Goal: Transaction & Acquisition: Purchase product/service

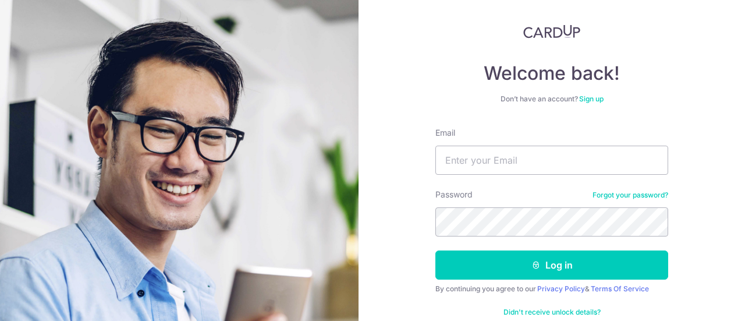
scroll to position [83, 0]
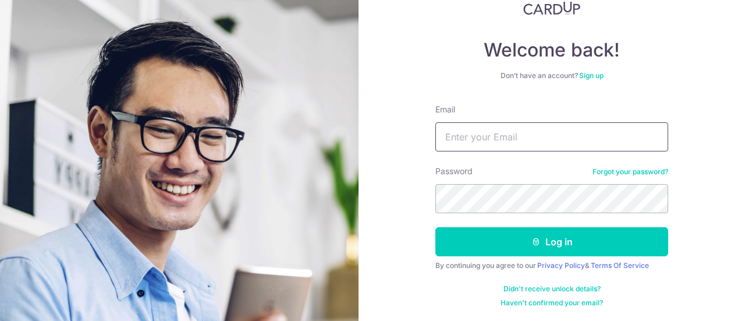
click at [536, 144] on input "Email" at bounding box center [551, 136] width 233 height 29
type input "[EMAIL_ADDRESS][DOMAIN_NAME]"
click at [435, 227] on button "Log in" at bounding box center [551, 241] width 233 height 29
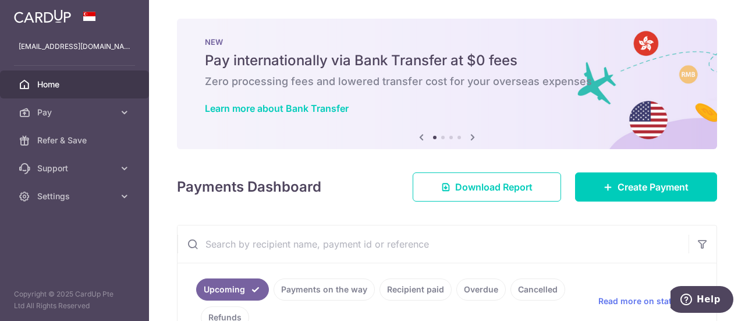
click at [369, 182] on div "Payments Dashboard Download Report Create Payment" at bounding box center [447, 185] width 540 height 34
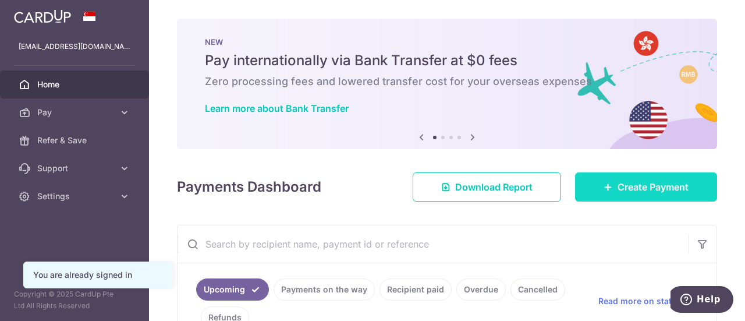
click at [628, 185] on span "Create Payment" at bounding box center [653, 187] width 71 height 14
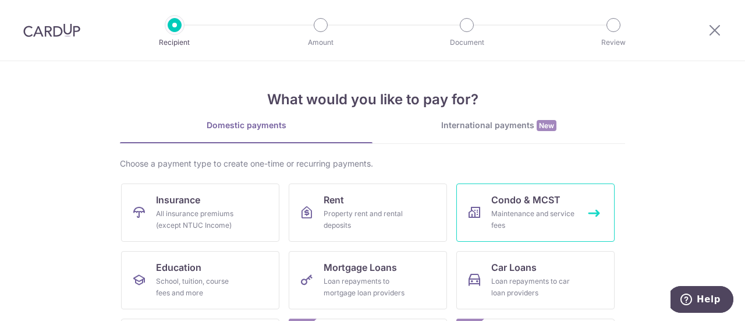
click at [520, 203] on span "Condo & MCST" at bounding box center [525, 200] width 69 height 14
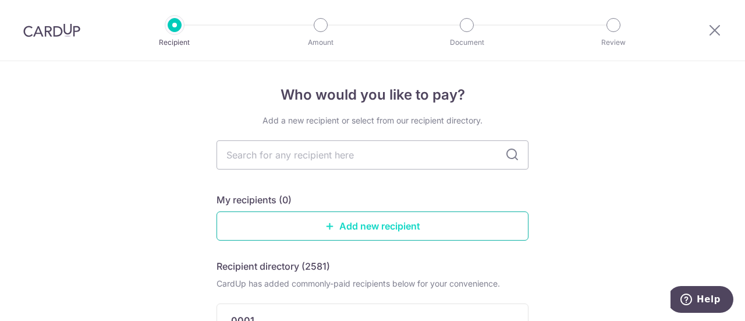
click at [377, 231] on link "Add new recipient" at bounding box center [373, 225] width 312 height 29
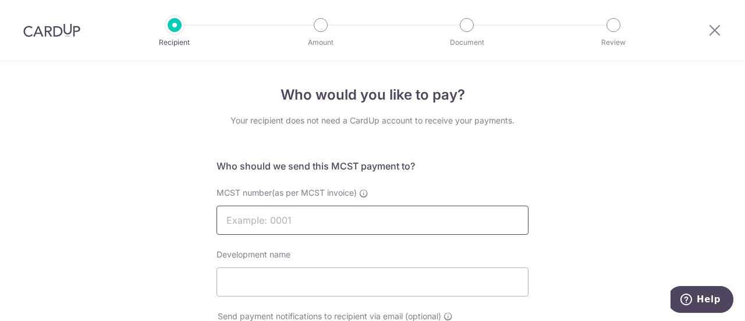
click at [369, 231] on input "MCST number(as per MCST invoice)" at bounding box center [373, 220] width 312 height 29
click at [369, 224] on input "MCST number(as per MCST invoice)" at bounding box center [373, 220] width 312 height 29
type input "3397"
type input "Varsity Park"
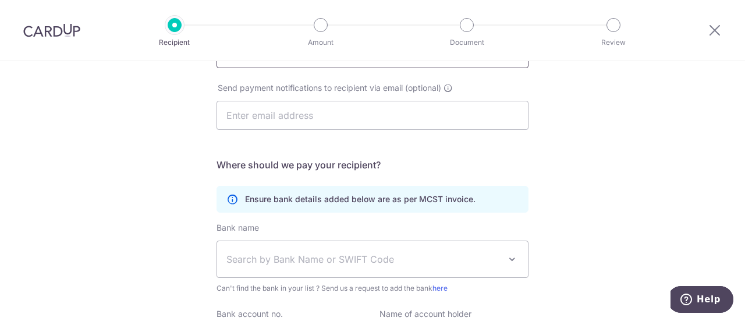
scroll to position [233, 0]
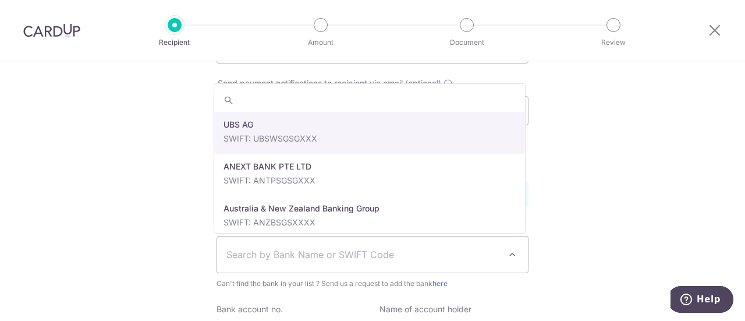
click at [349, 254] on span "Search by Bank Name or SWIFT Code" at bounding box center [363, 254] width 274 height 14
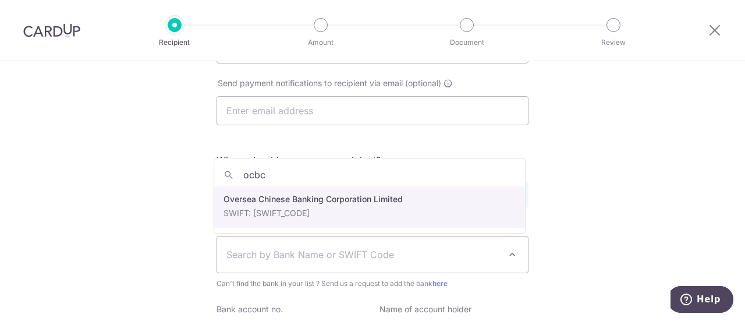
type input "ocbc"
select select "12"
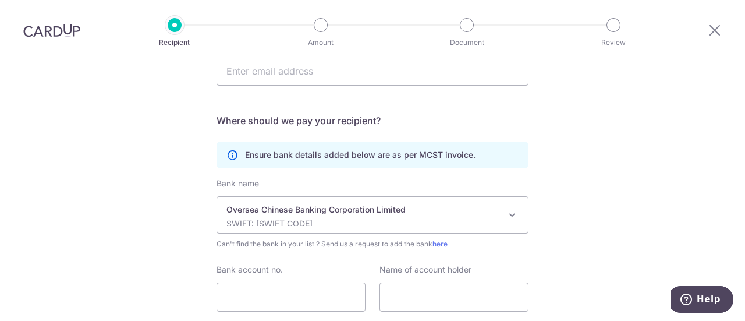
scroll to position [291, 0]
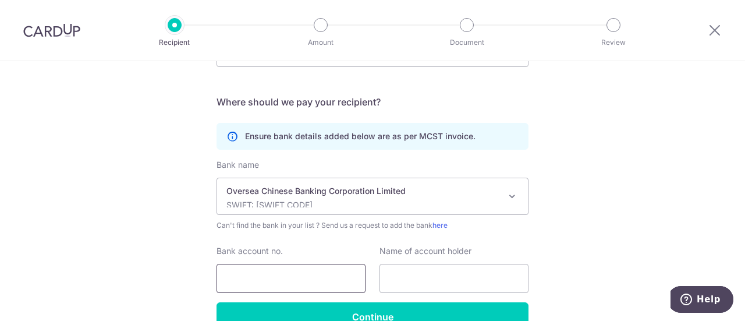
click at [261, 272] on input "Bank account no." at bounding box center [291, 278] width 149 height 29
type input "591327093001"
click at [418, 276] on input "text" at bounding box center [454, 278] width 149 height 29
click at [622, 264] on div "Who would you like to pay? Your recipient does not need a CardUp account to rec…" at bounding box center [372, 78] width 745 height 616
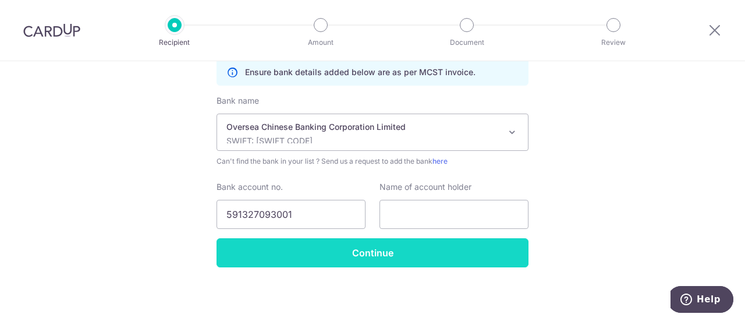
click at [454, 254] on input "Continue" at bounding box center [373, 252] width 312 height 29
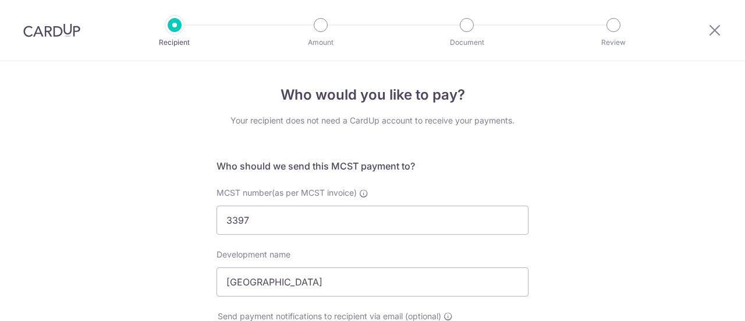
select select "12"
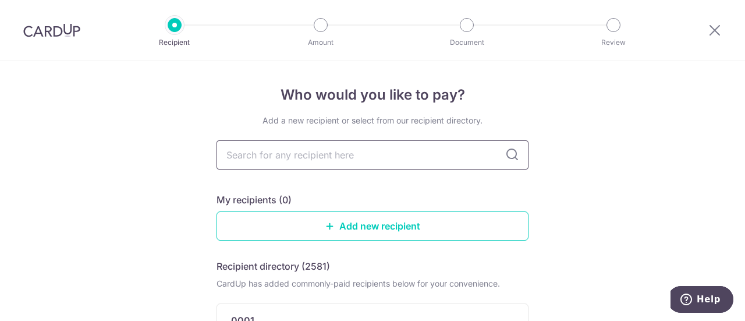
click at [284, 161] on input "text" at bounding box center [373, 154] width 312 height 29
type input "3397"
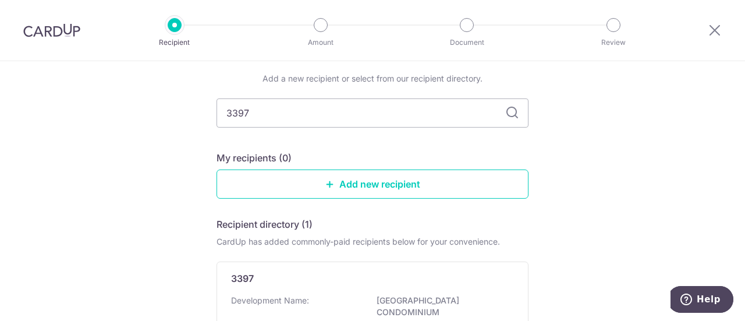
scroll to position [116, 0]
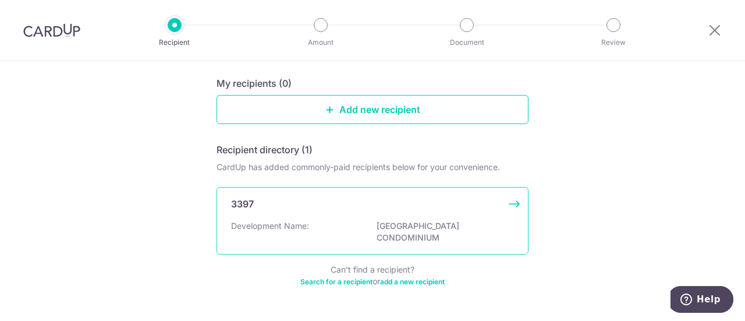
click at [399, 228] on p "[GEOGRAPHIC_DATA] CONDOMINIUM" at bounding box center [442, 231] width 130 height 23
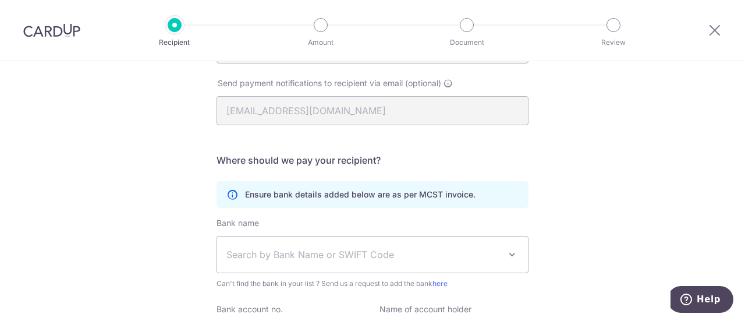
scroll to position [355, 0]
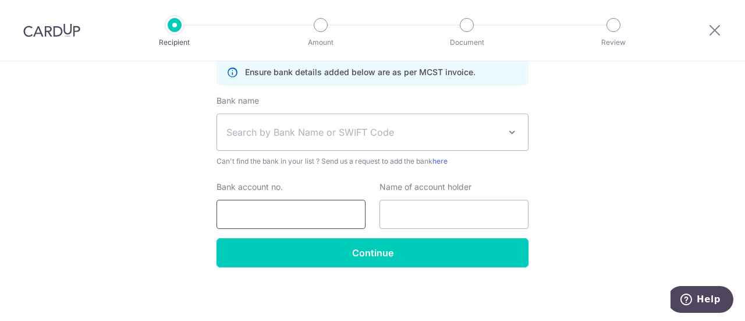
click at [301, 213] on input "Bank account no." at bounding box center [291, 214] width 149 height 29
type input "591327093001"
click at [332, 141] on span "Search by Bank Name or SWIFT Code" at bounding box center [372, 132] width 311 height 36
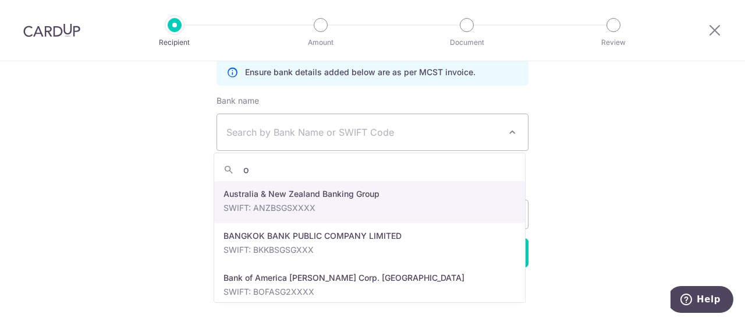
type input "oc"
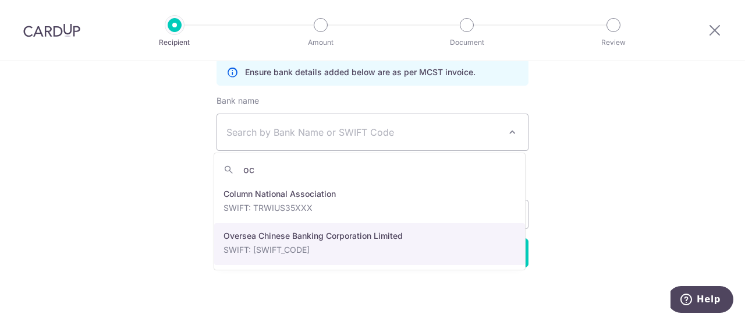
select select "12"
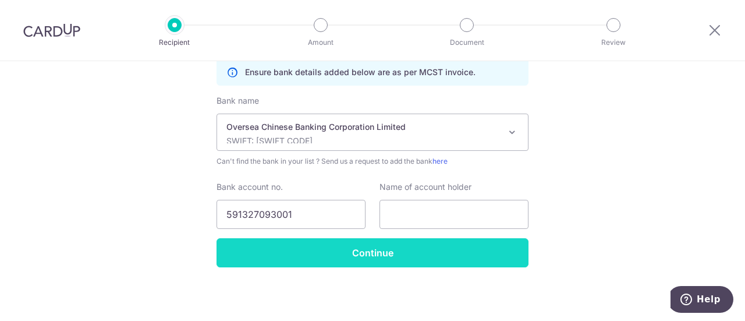
click at [392, 258] on input "Continue" at bounding box center [373, 252] width 312 height 29
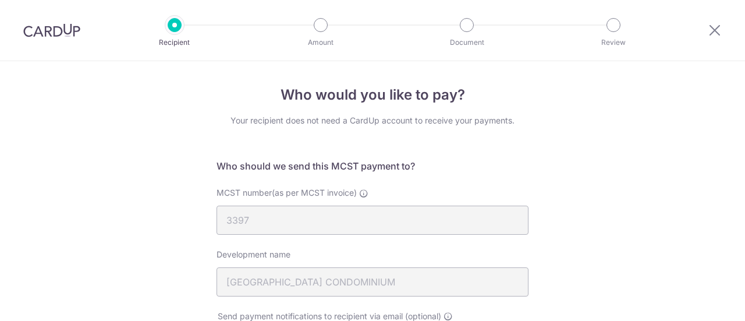
scroll to position [383, 0]
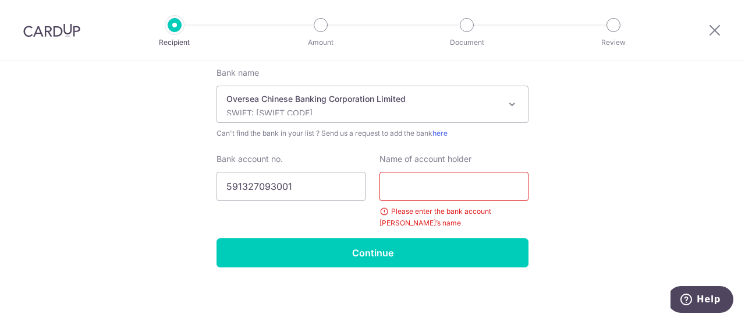
click at [410, 189] on input "text" at bounding box center [454, 186] width 149 height 29
drag, startPoint x: 416, startPoint y: 186, endPoint x: 362, endPoint y: 180, distance: 53.9
click at [350, 179] on div "Bank account no. 591327093001 Name of account holder The Please enter the bank …" at bounding box center [373, 191] width 326 height 76
paste input "the management corporation s.t.plan no 3397"
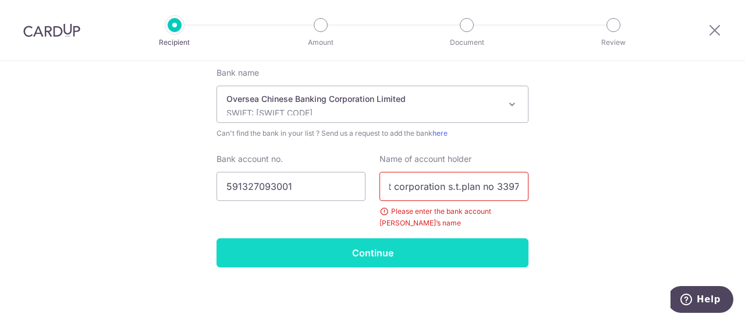
type input "the management corporation s.t.plan no 3397"
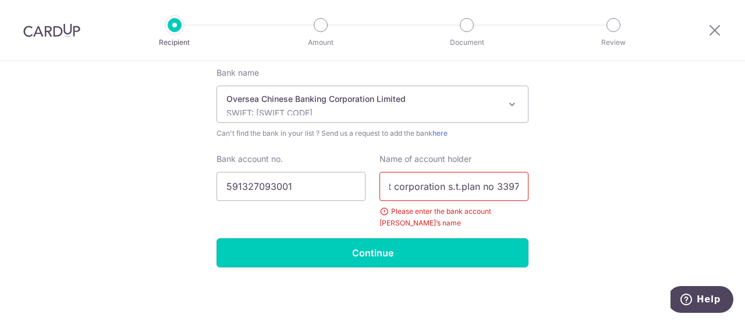
click at [420, 254] on input "Continue" at bounding box center [373, 252] width 312 height 29
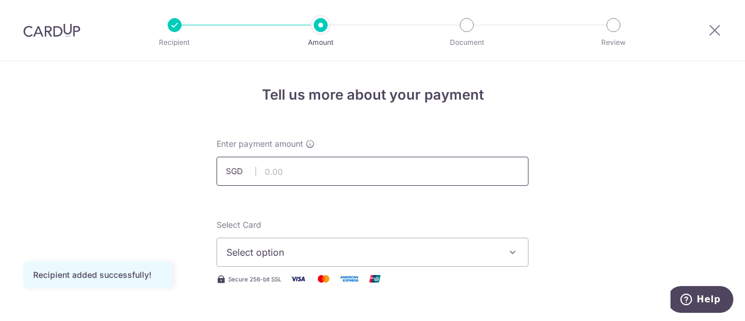
click at [371, 165] on input "text" at bounding box center [373, 171] width 312 height 29
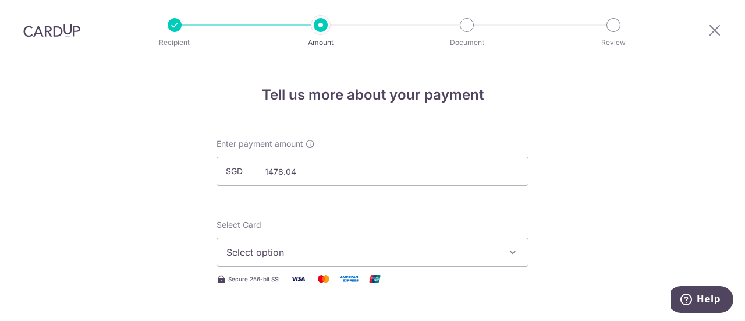
type input "1,478.04"
click at [430, 251] on span "Select option" at bounding box center [361, 252] width 271 height 14
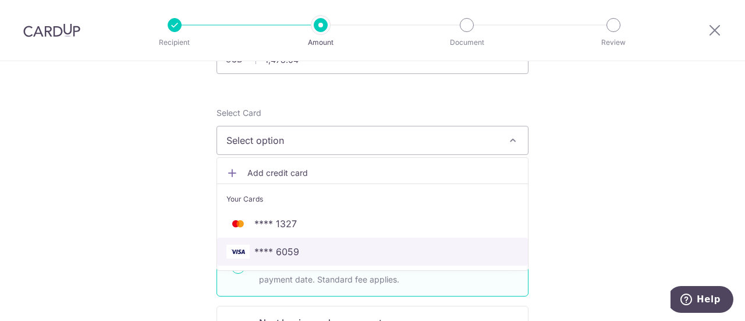
scroll to position [116, 0]
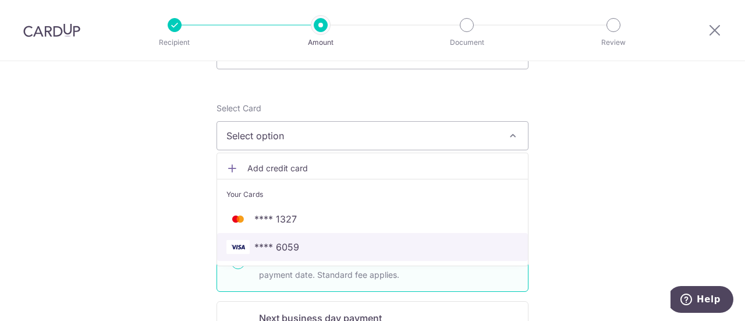
click at [292, 242] on span "**** 6059" at bounding box center [276, 247] width 45 height 14
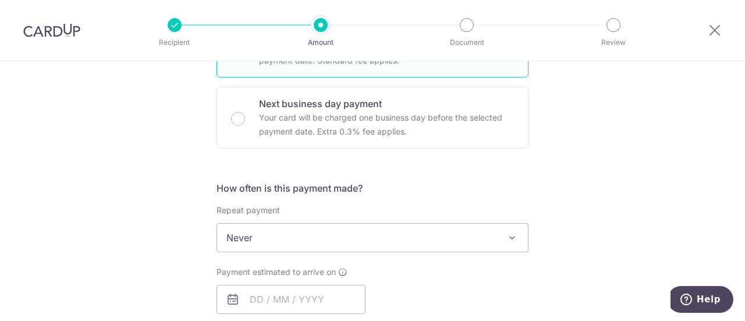
scroll to position [349, 0]
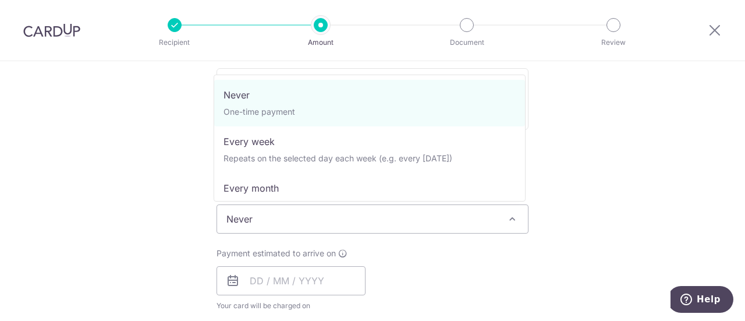
click at [405, 219] on span "Never" at bounding box center [372, 219] width 311 height 28
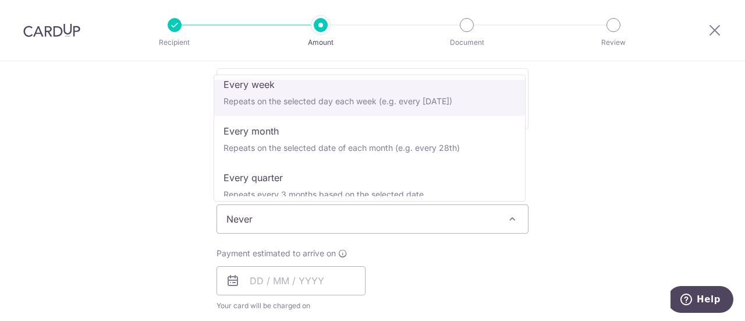
scroll to position [66, 0]
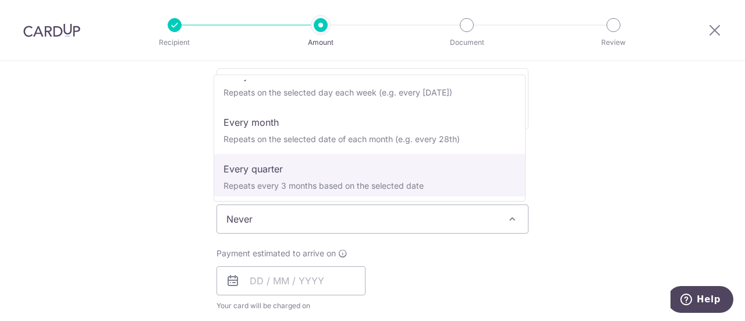
select select "4"
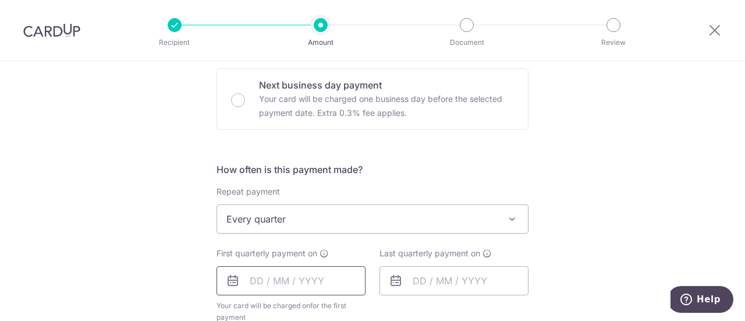
click at [245, 278] on input "text" at bounding box center [291, 280] width 149 height 29
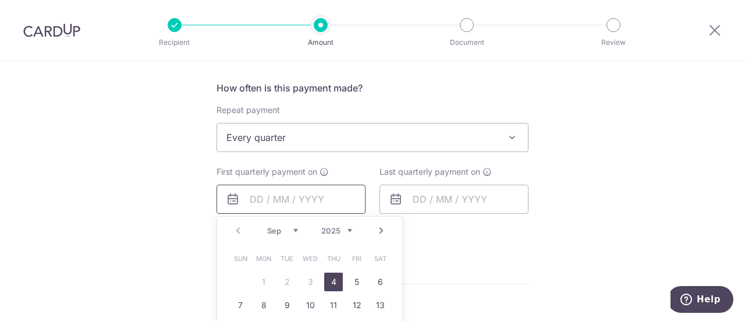
scroll to position [466, 0]
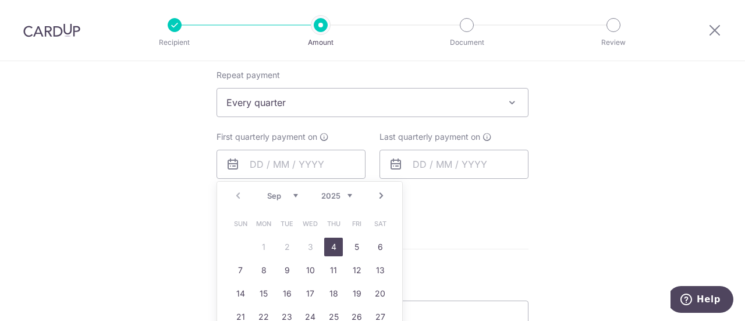
click at [326, 248] on link "4" at bounding box center [333, 247] width 19 height 19
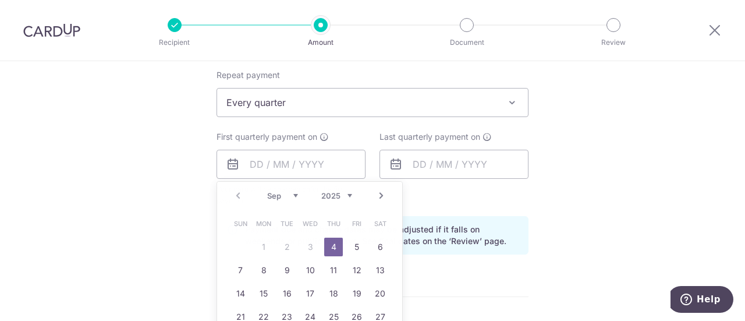
type input "[DATE]"
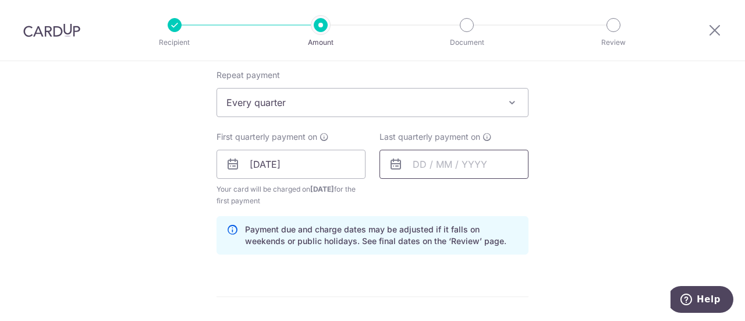
click at [417, 165] on input "text" at bounding box center [454, 164] width 149 height 29
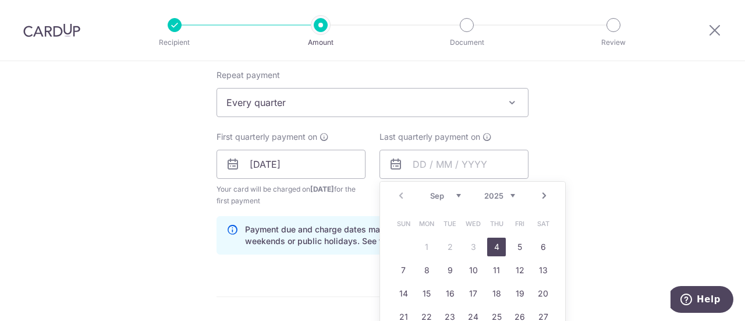
click at [539, 190] on link "Next" at bounding box center [544, 196] width 14 height 14
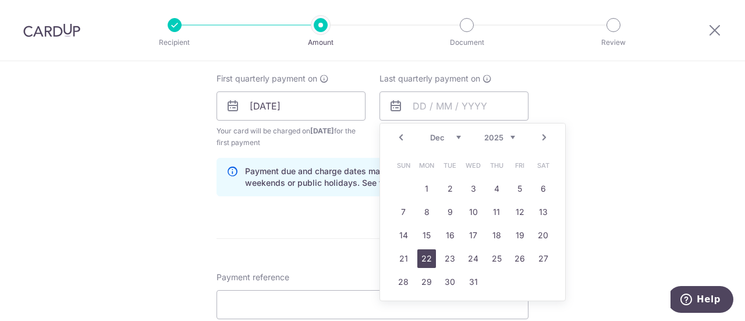
click at [419, 249] on link "22" at bounding box center [426, 258] width 19 height 19
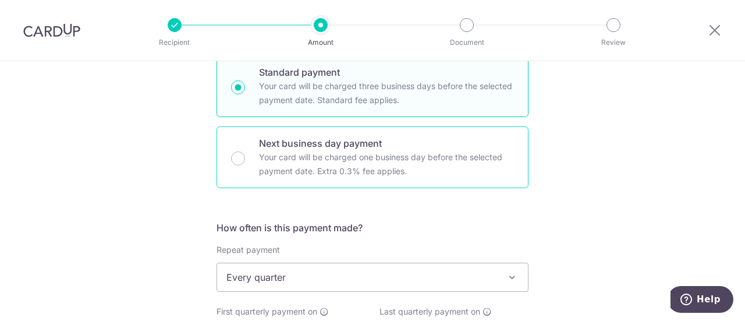
scroll to position [408, 0]
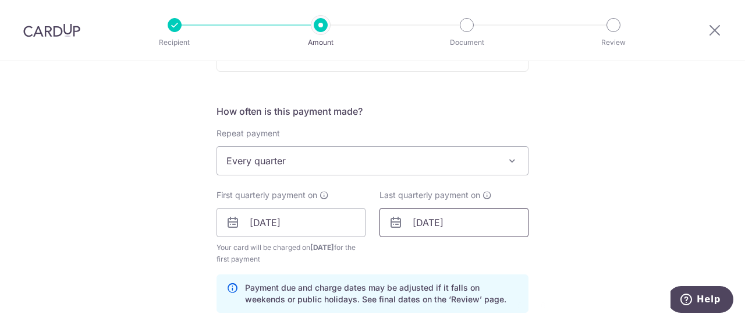
click at [500, 219] on input "22/12/2025" at bounding box center [454, 222] width 149 height 29
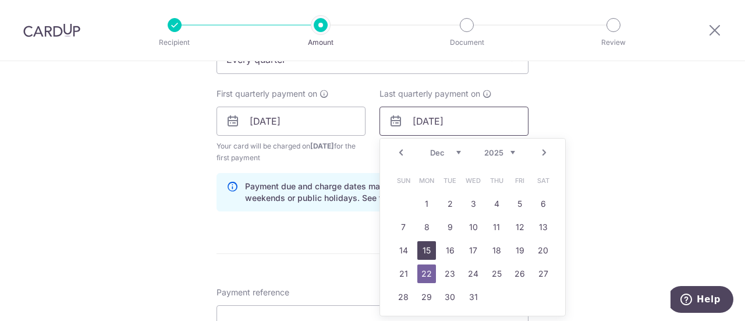
scroll to position [466, 0]
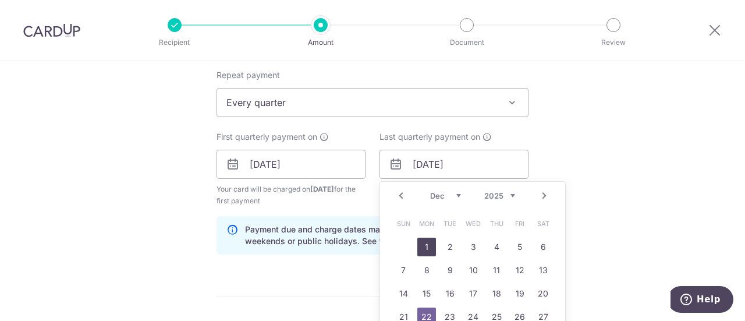
click at [423, 242] on link "1" at bounding box center [426, 247] width 19 height 19
type input "[DATE]"
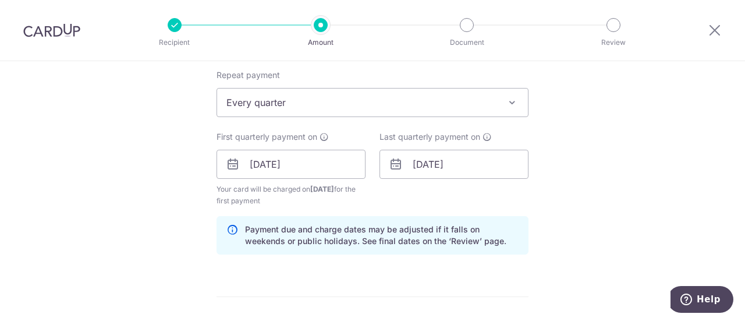
click at [554, 200] on div "Tell us more about your payment Enter payment amount SGD 1,478.04 1478.04 Recip…" at bounding box center [372, 151] width 745 height 1113
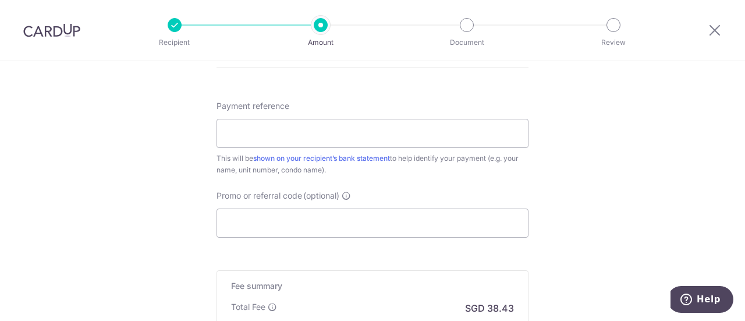
scroll to position [699, 0]
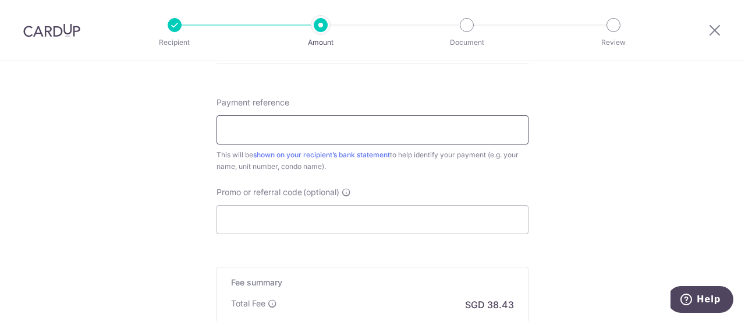
click at [270, 136] on input "Payment reference" at bounding box center [373, 129] width 312 height 29
click at [510, 179] on div "Payment reference This will be shown on your recipient’s bank statement to help…" at bounding box center [373, 165] width 312 height 137
click at [313, 133] on input "Payment reference" at bounding box center [373, 129] width 312 height 29
click at [222, 127] on input "Varsity Park 28#0314" at bounding box center [373, 129] width 312 height 29
click at [265, 125] on input "28-03-14 Varsity Park 28#0314" at bounding box center [373, 129] width 312 height 29
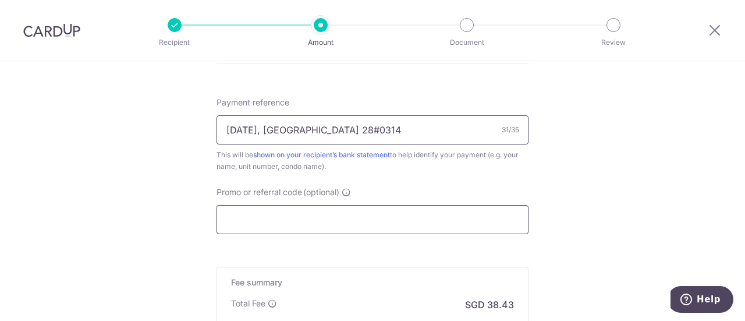
type input "28-03-14, Varsity Park 28#0314"
click at [362, 215] on input "Promo or referral code (optional)" at bounding box center [373, 219] width 312 height 29
paste input "CU16"
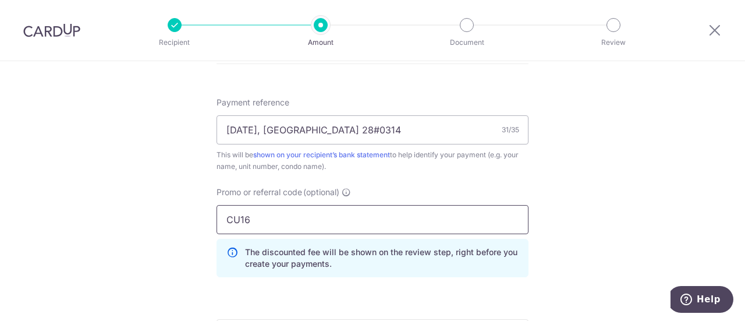
type input "CU16"
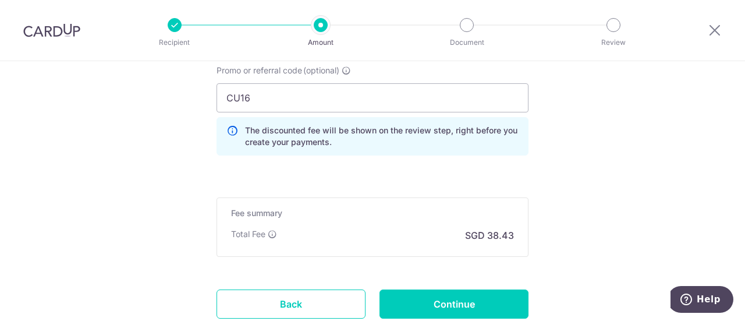
scroll to position [902, 0]
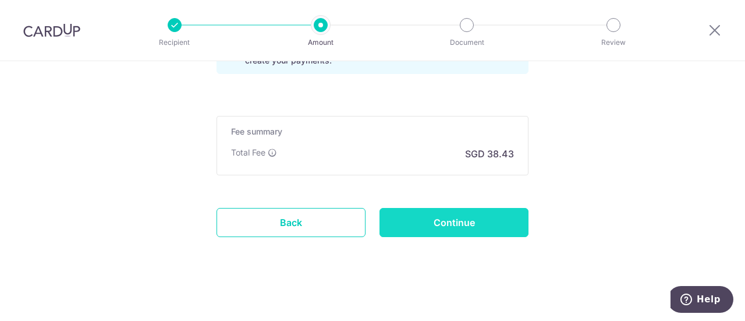
click at [477, 219] on input "Continue" at bounding box center [454, 222] width 149 height 29
type input "Create Schedule"
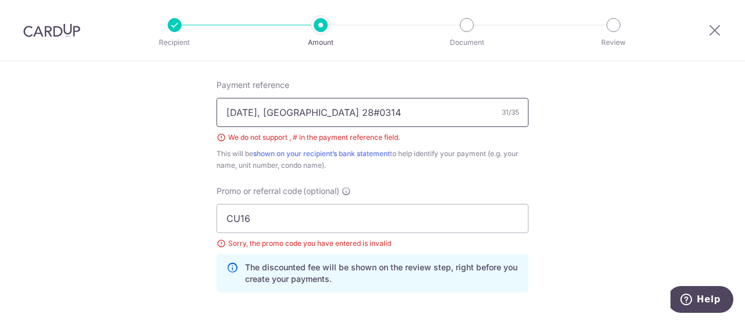
click at [343, 110] on input "[DATE], [GEOGRAPHIC_DATA] 28#0314" at bounding box center [373, 112] width 312 height 29
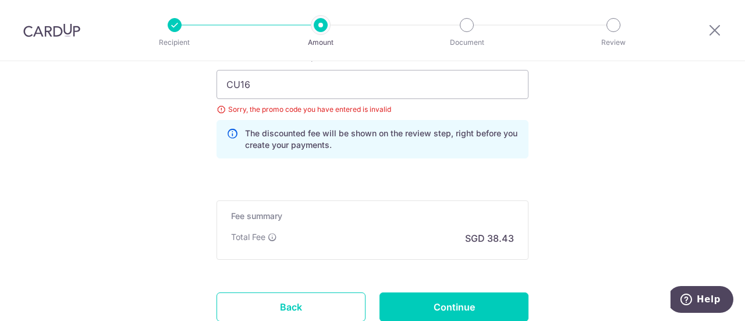
scroll to position [878, 0]
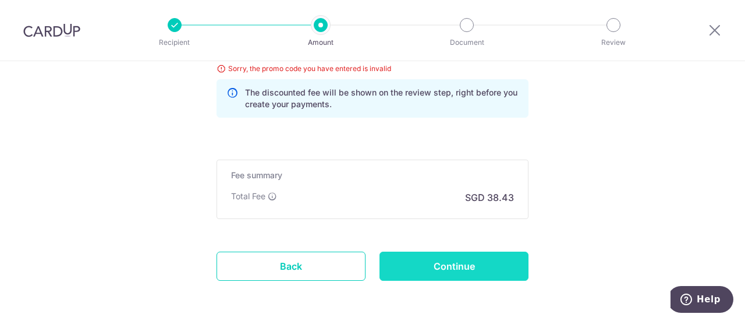
type input "28-03-14, Varsity Park 28 03-14"
click at [498, 259] on input "Continue" at bounding box center [454, 266] width 149 height 29
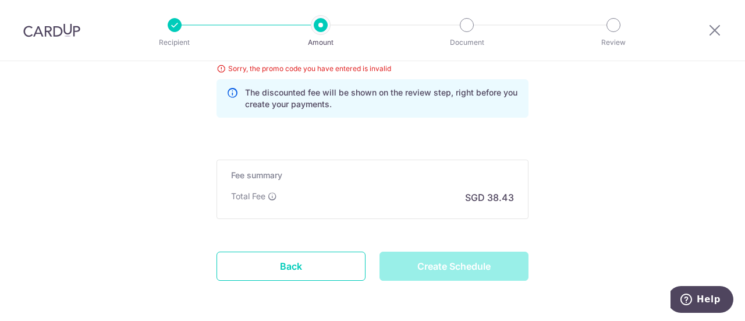
type input "Create Schedule"
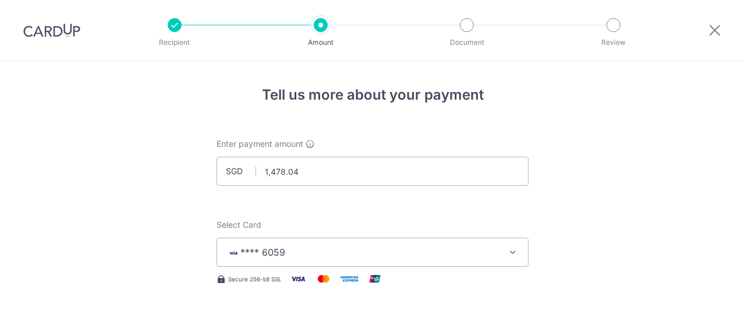
scroll to position [587, 0]
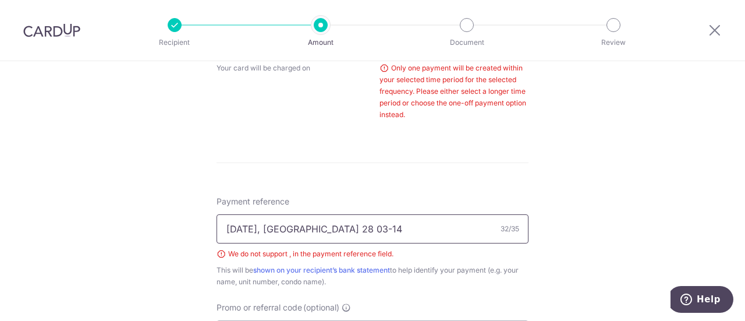
click at [271, 225] on input "28-03-14, Varsity Park 28 03-14" at bounding box center [373, 228] width 312 height 29
click at [377, 225] on input "28-03-14 (Varsity Park 28 03-14" at bounding box center [373, 228] width 312 height 29
drag, startPoint x: 268, startPoint y: 226, endPoint x: 406, endPoint y: 209, distance: 139.1
click at [408, 214] on input "28-03-14 (Varsity Park 28 03-14 )" at bounding box center [373, 228] width 312 height 29
type input "[DATE]"
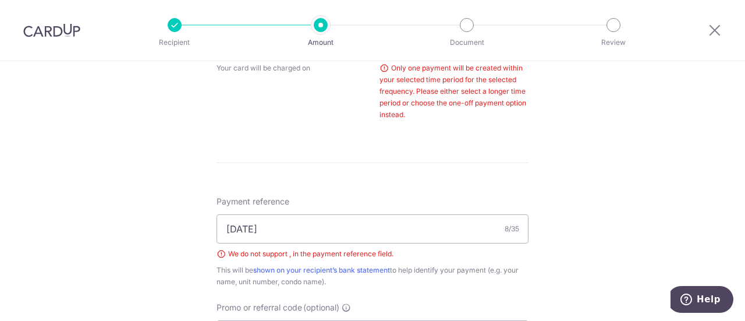
click at [401, 185] on form "Enter payment amount SGD 1,478.04 1478.04 Select Card **** 6059 Add credit card…" at bounding box center [373, 77] width 312 height 1053
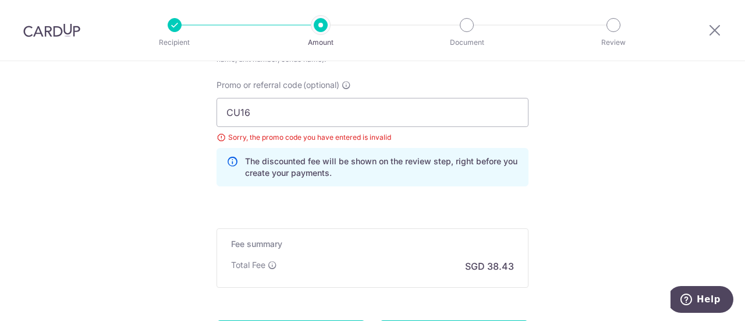
scroll to position [878, 0]
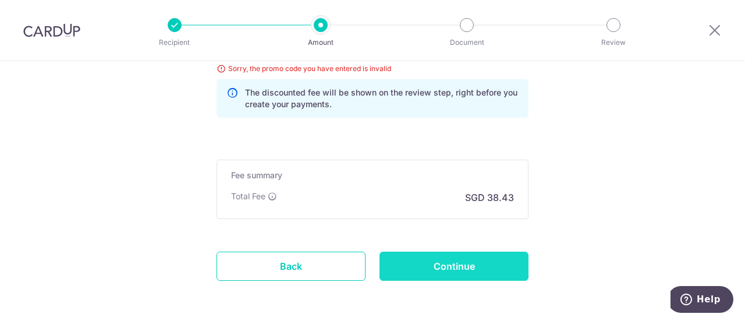
click at [500, 268] on input "Continue" at bounding box center [454, 266] width 149 height 29
type input "Create Schedule"
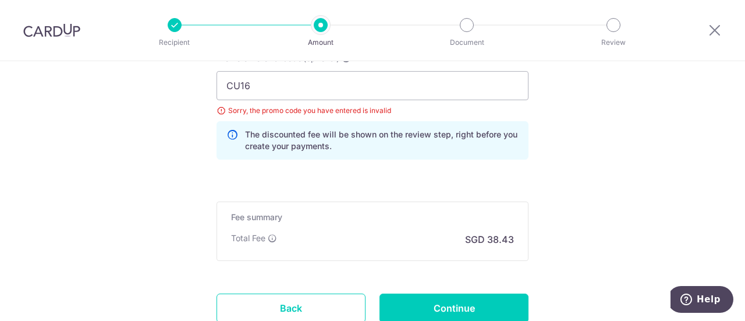
scroll to position [906, 0]
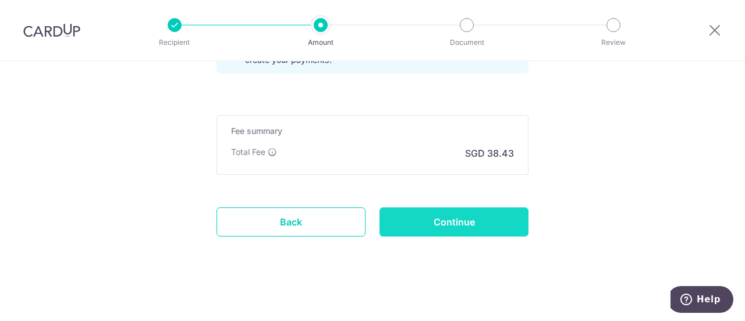
click at [490, 224] on input "Continue" at bounding box center [454, 221] width 149 height 29
type input "Create Schedule"
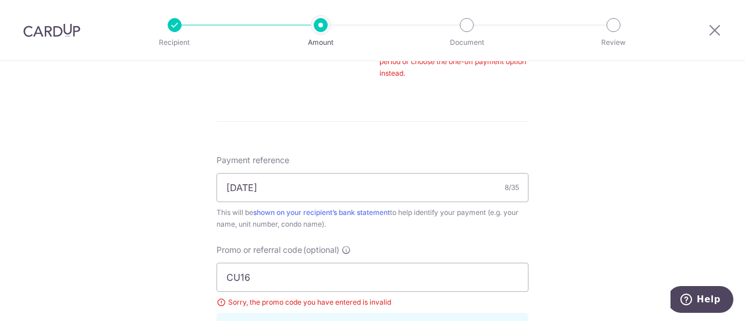
scroll to position [645, 0]
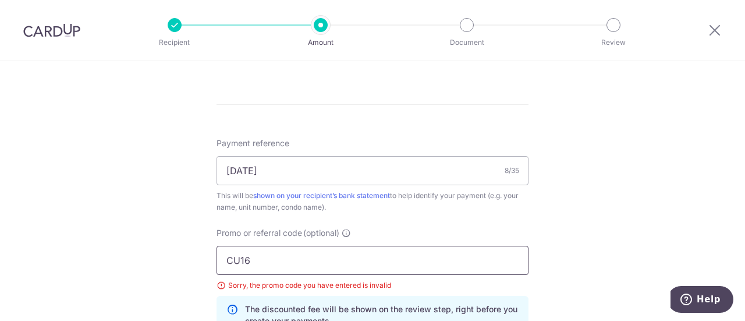
click at [263, 260] on input "CU16" at bounding box center [373, 260] width 312 height 29
click at [210, 260] on div "Promo or referral code (optional) CU16 Sorry, the promo code you have entered i…" at bounding box center [373, 285] width 326 height 116
click at [248, 263] on input "CU16" at bounding box center [373, 260] width 312 height 29
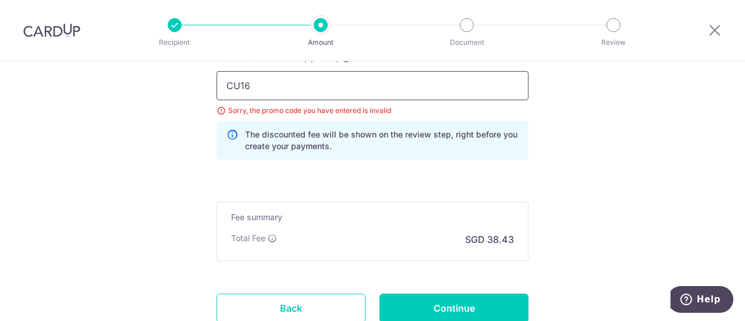
scroll to position [906, 0]
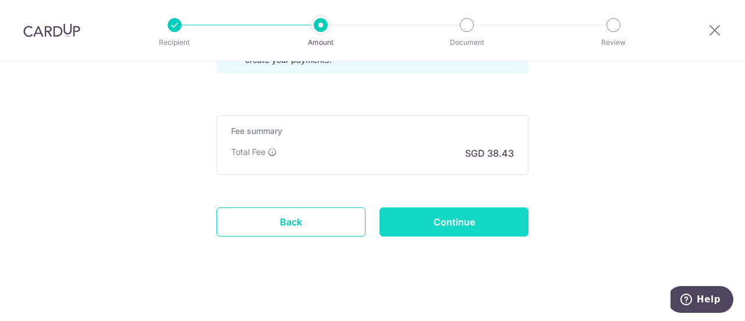
type input "CU16"
click at [470, 228] on input "Continue" at bounding box center [454, 221] width 149 height 29
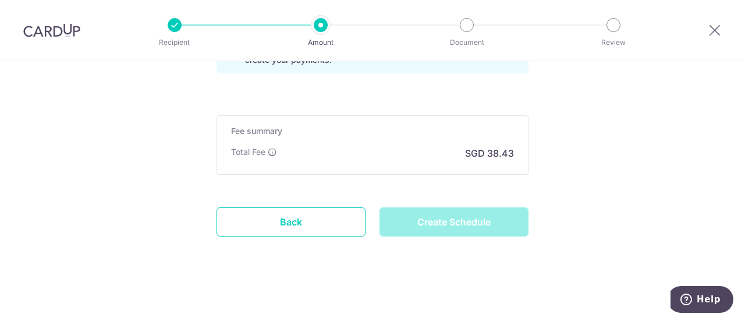
type input "Create Schedule"
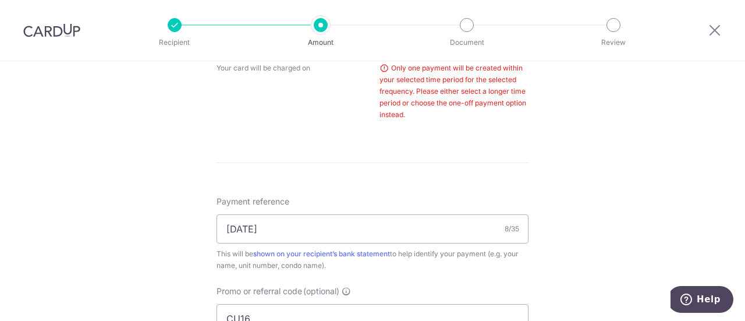
scroll to position [703, 0]
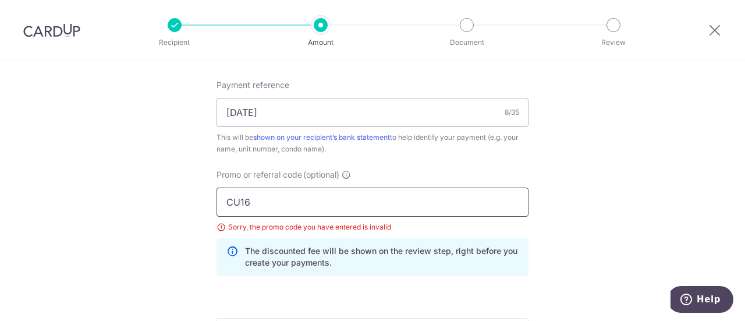
click at [281, 206] on input "CU16" at bounding box center [373, 201] width 312 height 29
click at [226, 204] on input "CU16" at bounding box center [373, 201] width 312 height 29
drag, startPoint x: 286, startPoint y: 201, endPoint x: 183, endPoint y: 189, distance: 104.3
paste input "REC185"
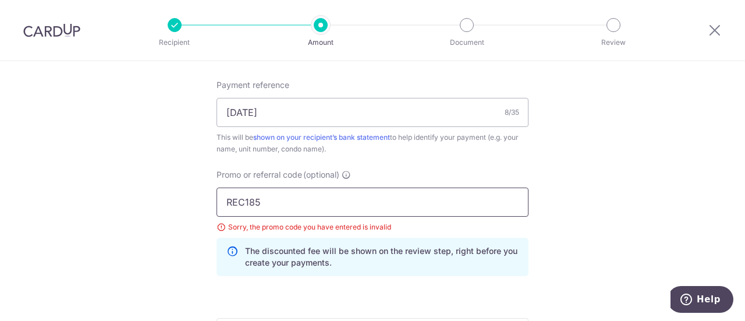
type input "REC185"
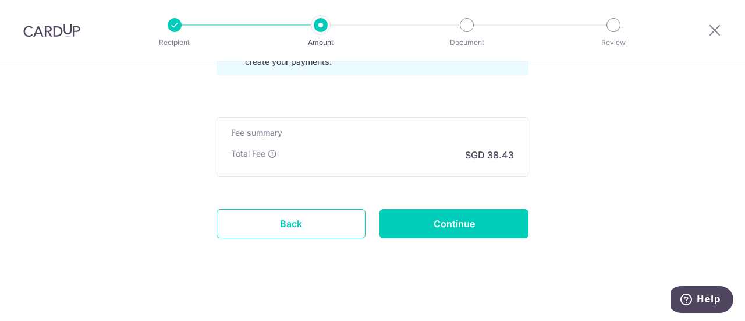
scroll to position [906, 0]
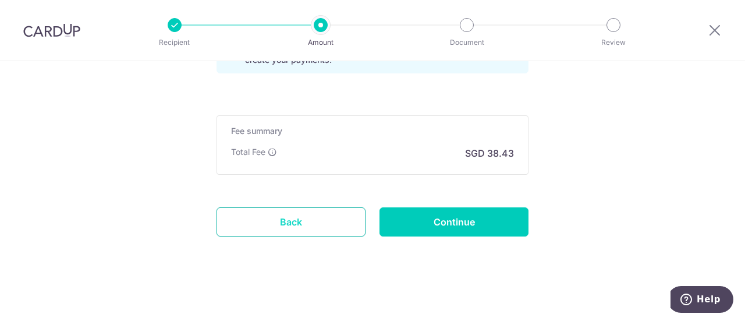
click at [291, 212] on link "Back" at bounding box center [291, 221] width 149 height 29
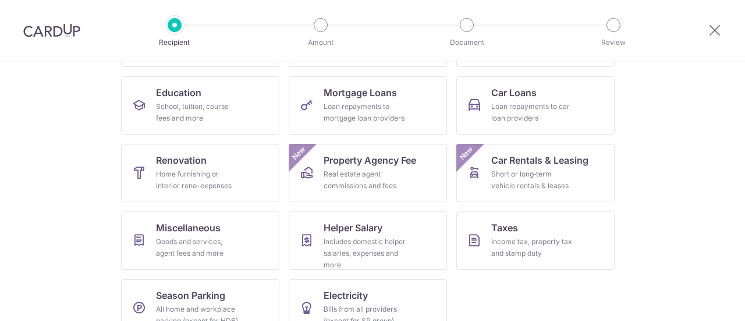
scroll to position [58, 0]
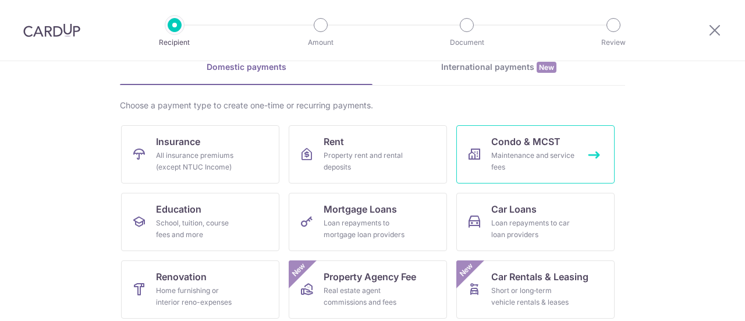
click at [501, 141] on span "Condo & MCST" at bounding box center [525, 141] width 69 height 14
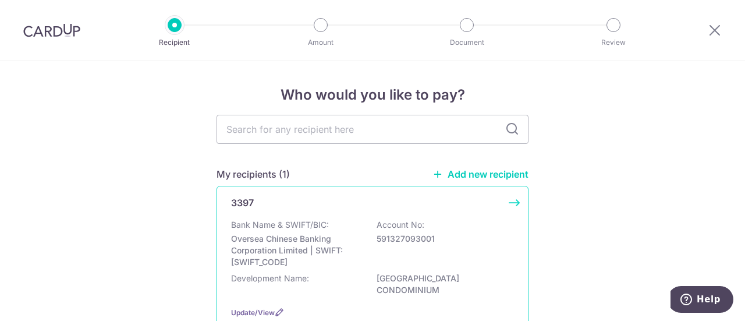
click at [277, 225] on p "Bank Name & SWIFT/BIC:" at bounding box center [280, 225] width 98 height 12
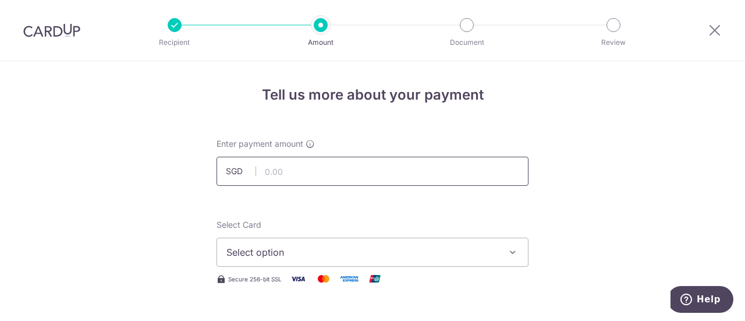
click at [286, 173] on input "text" at bounding box center [373, 171] width 312 height 29
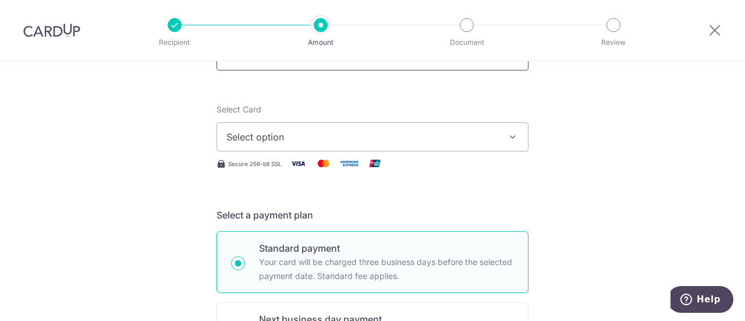
scroll to position [116, 0]
type input "1,478.04"
click at [504, 139] on button "Select option" at bounding box center [373, 135] width 312 height 29
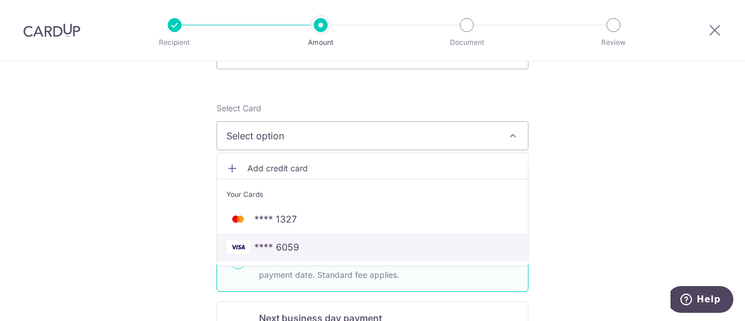
click at [370, 240] on span "**** 6059" at bounding box center [372, 247] width 292 height 14
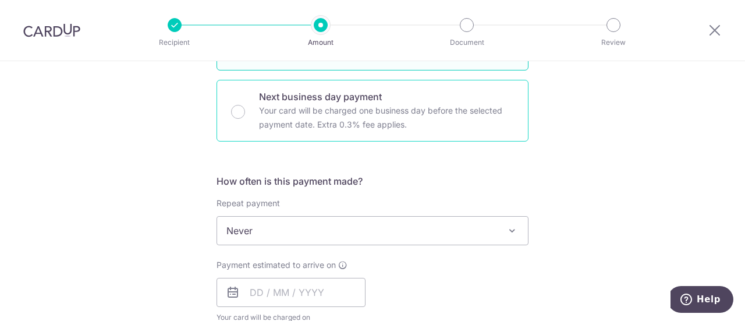
scroll to position [349, 0]
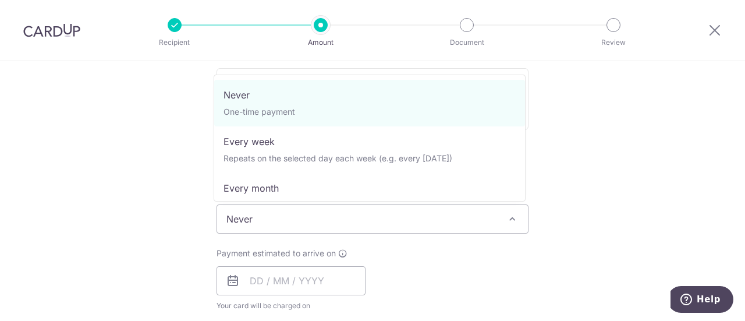
click at [510, 214] on span at bounding box center [512, 219] width 14 height 14
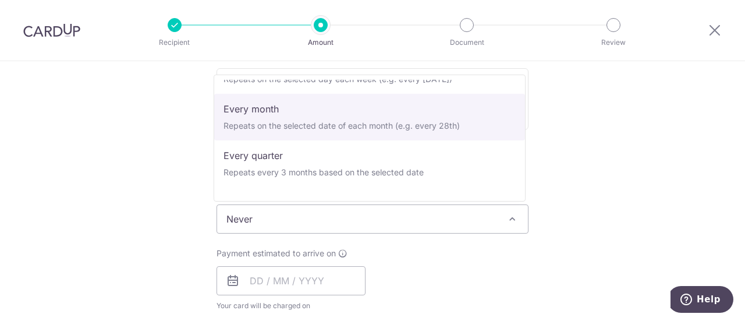
scroll to position [116, 0]
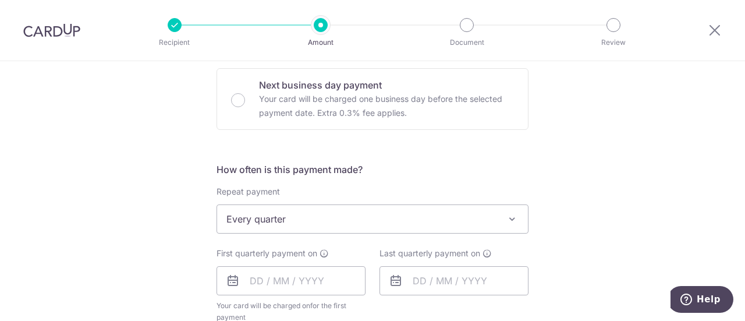
select select "4"
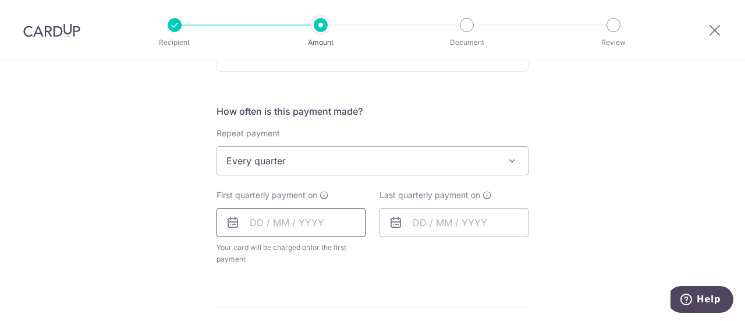
click at [257, 218] on input "text" at bounding box center [291, 222] width 149 height 29
click at [328, 303] on link "4" at bounding box center [333, 305] width 19 height 19
type input "[DATE]"
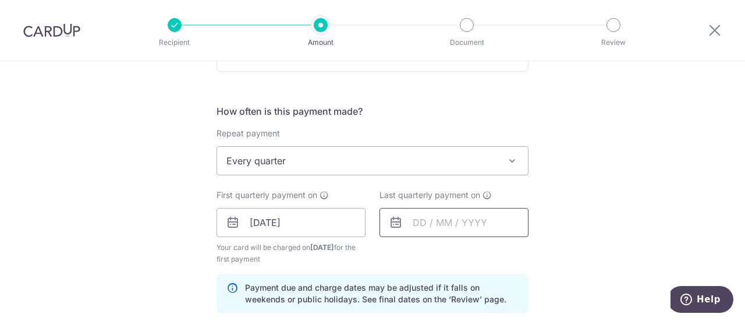
click at [434, 223] on input "text" at bounding box center [454, 222] width 149 height 29
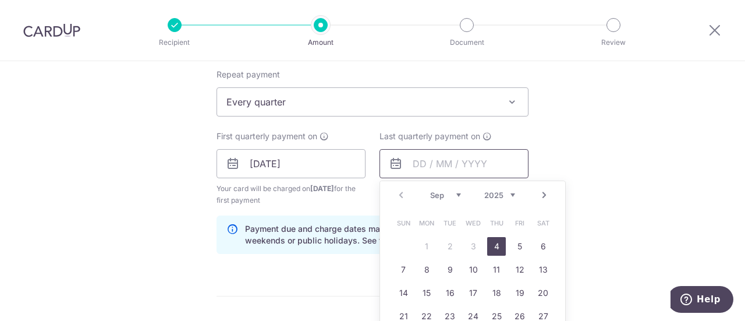
scroll to position [524, 0]
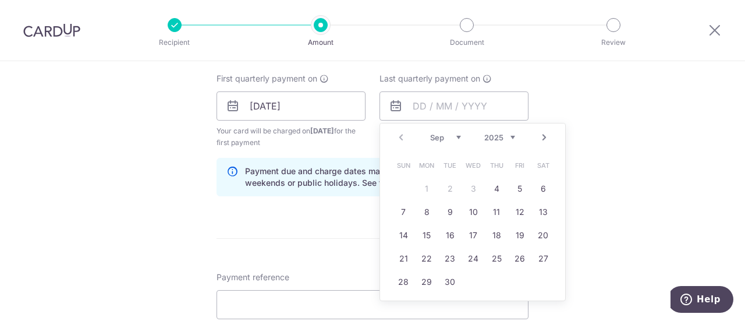
click at [546, 137] on link "Next" at bounding box center [544, 137] width 14 height 14
click at [431, 185] on link "1" at bounding box center [426, 188] width 19 height 19
type input "[DATE]"
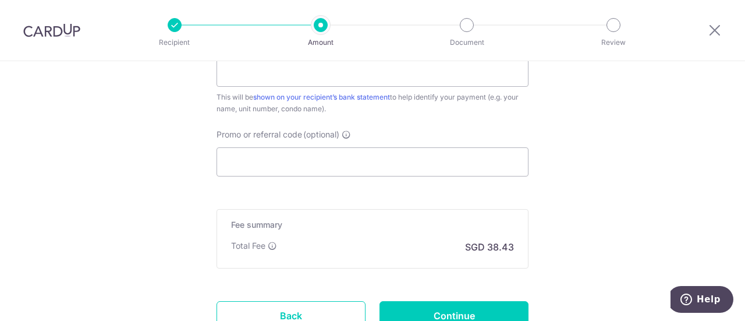
scroll to position [640, 0]
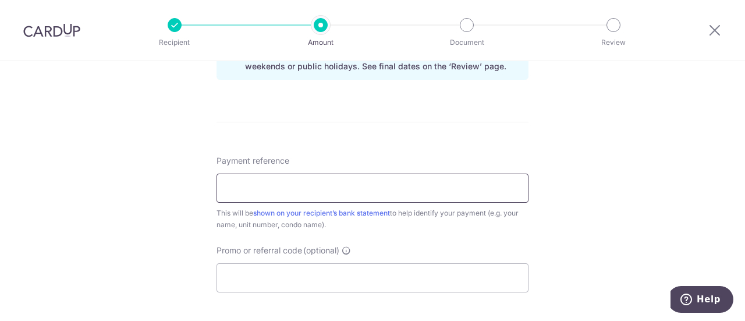
click at [254, 186] on input "Payment reference" at bounding box center [373, 187] width 312 height 29
type input "[DATE]"
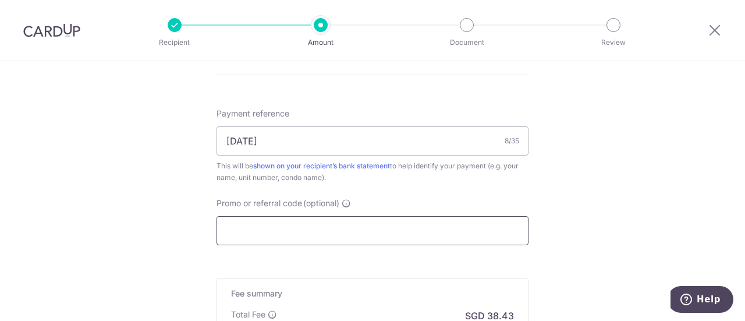
scroll to position [699, 0]
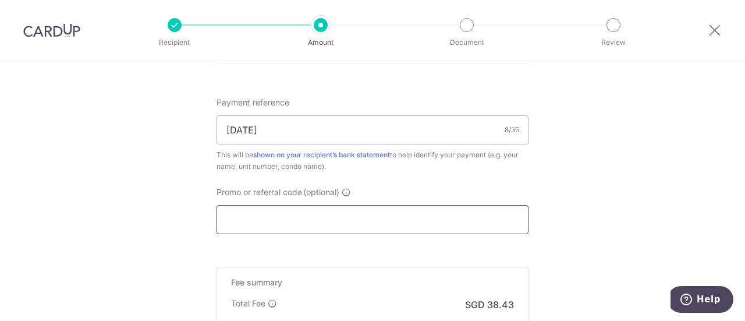
paste input "REC185"
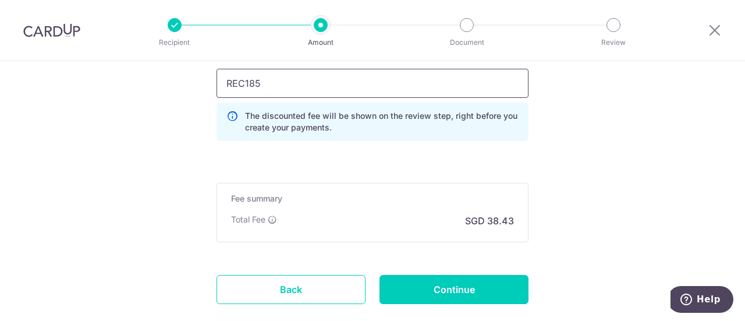
scroll to position [902, 0]
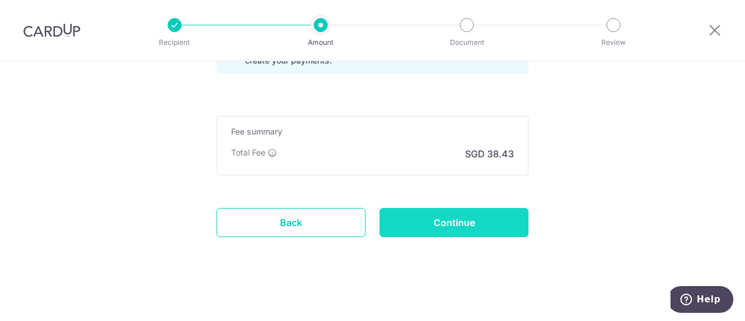
type input "REC185"
click at [457, 217] on input "Continue" at bounding box center [454, 222] width 149 height 29
type input "Create Schedule"
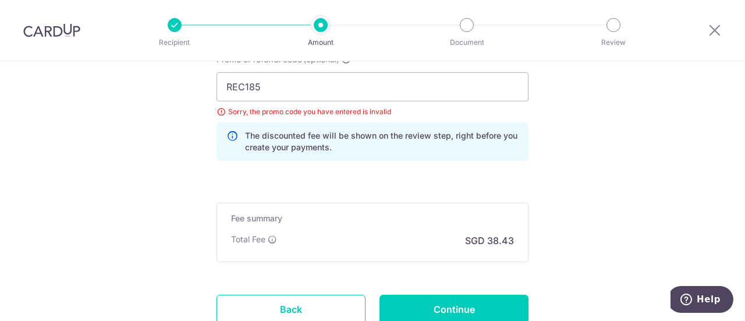
scroll to position [820, 0]
click at [331, 90] on input "REC185" at bounding box center [373, 85] width 312 height 29
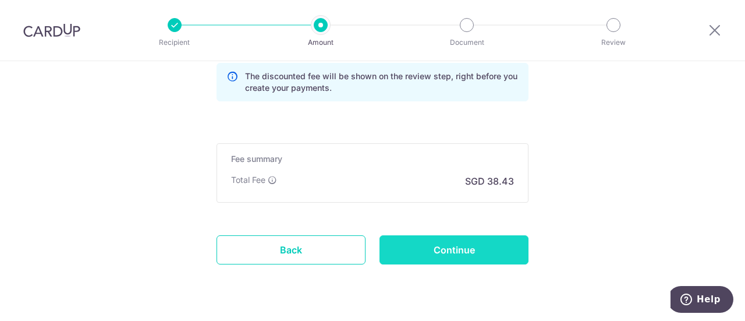
click at [459, 250] on input "Continue" at bounding box center [454, 249] width 149 height 29
type input "Create Schedule"
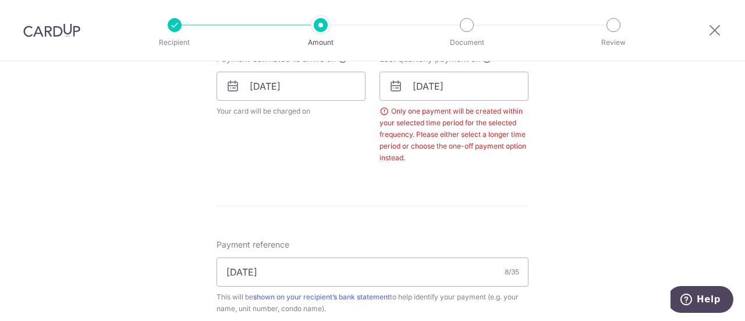
scroll to position [529, 0]
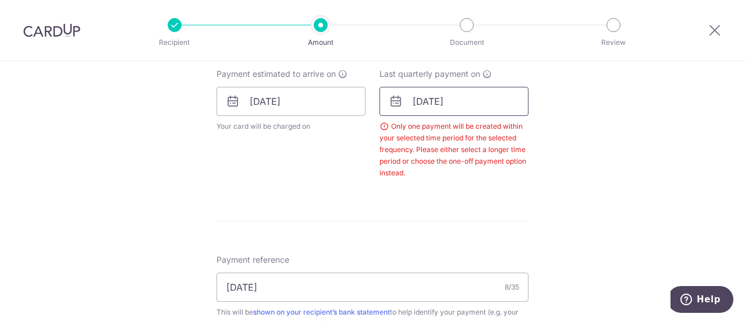
click at [455, 100] on input "[DATE]" at bounding box center [454, 101] width 149 height 29
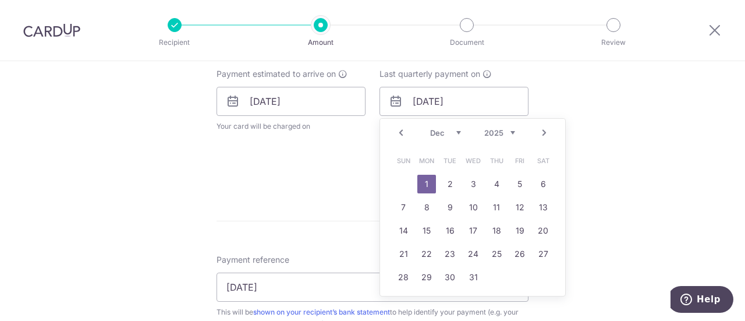
click at [543, 133] on link "Next" at bounding box center [544, 133] width 14 height 14
click at [402, 179] on link "1" at bounding box center [403, 184] width 19 height 19
type input "01/03/2026"
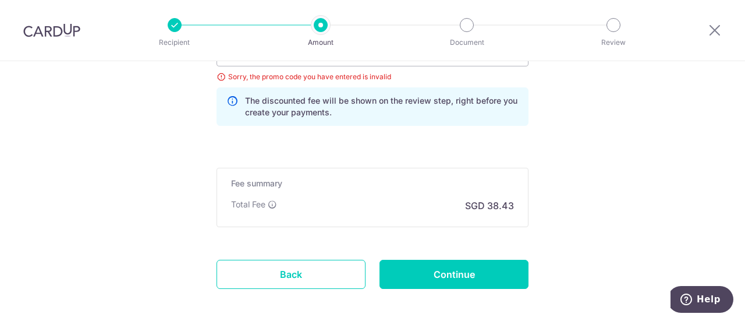
scroll to position [936, 0]
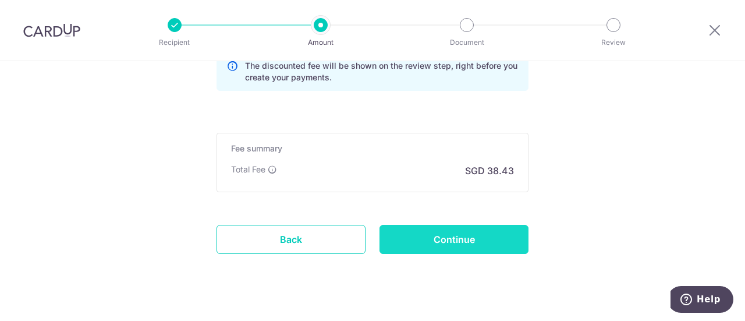
click at [478, 239] on input "Continue" at bounding box center [454, 239] width 149 height 29
type input "Create Schedule"
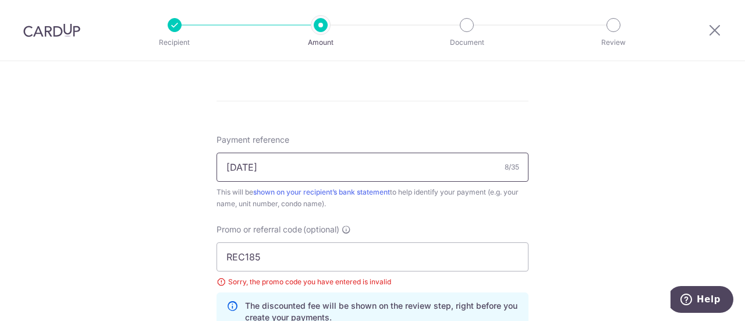
scroll to position [640, 0]
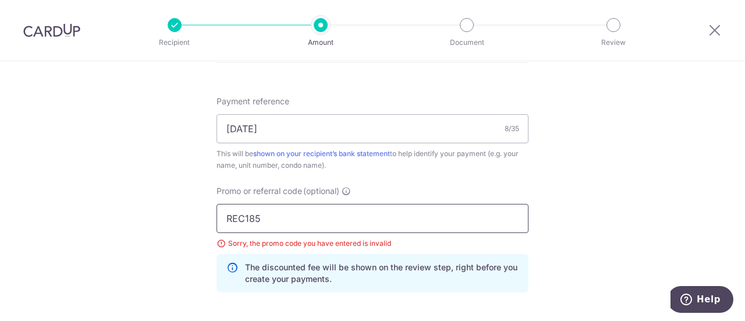
click at [403, 214] on input "REC185" at bounding box center [373, 218] width 312 height 29
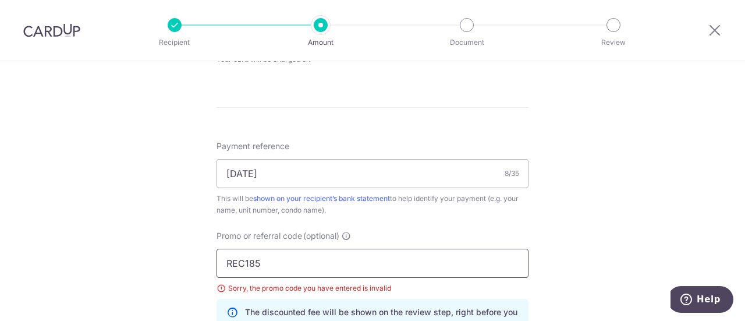
scroll to position [524, 0]
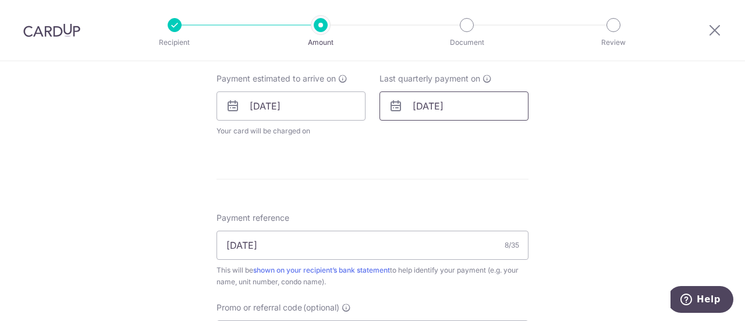
click at [443, 108] on input "[DATE]" at bounding box center [454, 105] width 149 height 29
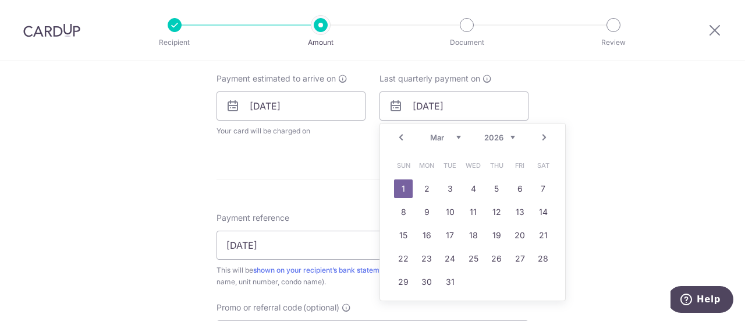
click at [397, 134] on link "Prev" at bounding box center [401, 137] width 14 height 14
click at [423, 187] on link "1" at bounding box center [426, 188] width 19 height 19
type input "[DATE]"
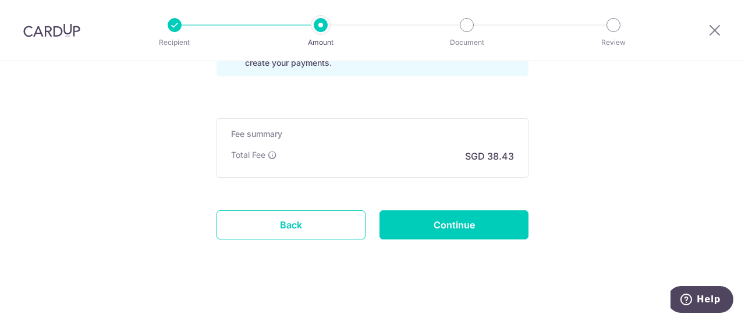
scroll to position [906, 0]
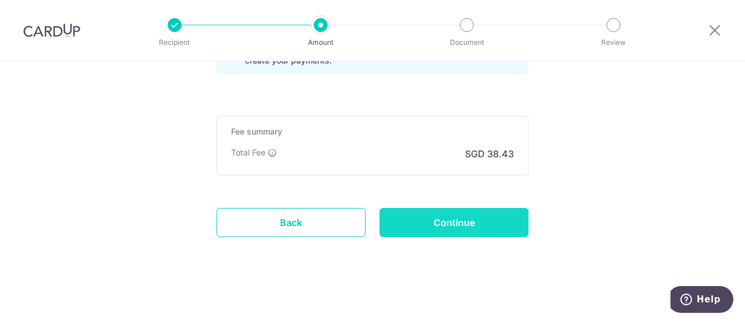
click at [487, 225] on input "Continue" at bounding box center [454, 222] width 149 height 29
type input "Update Schedule"
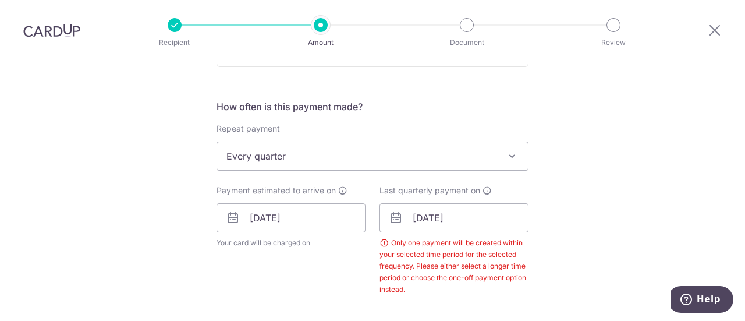
scroll to position [354, 0]
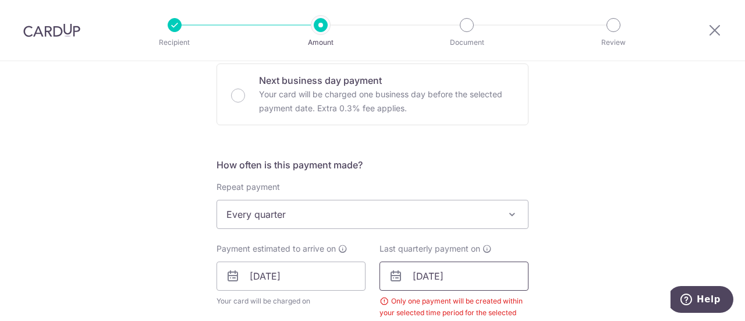
click at [437, 274] on input "01/12/2025" at bounding box center [454, 275] width 149 height 29
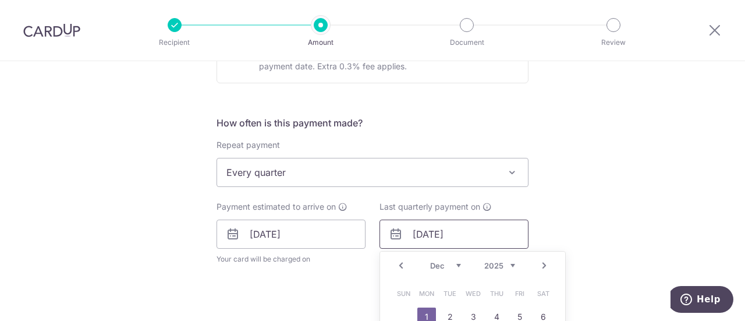
scroll to position [412, 0]
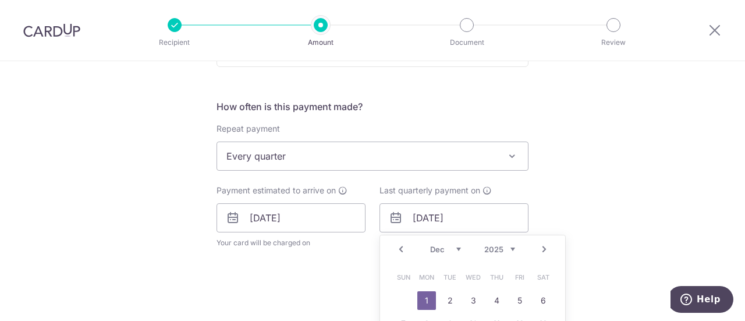
click at [544, 247] on link "Next" at bounding box center [544, 249] width 14 height 14
click at [404, 300] on link "1" at bounding box center [403, 300] width 19 height 19
type input "01/02/2026"
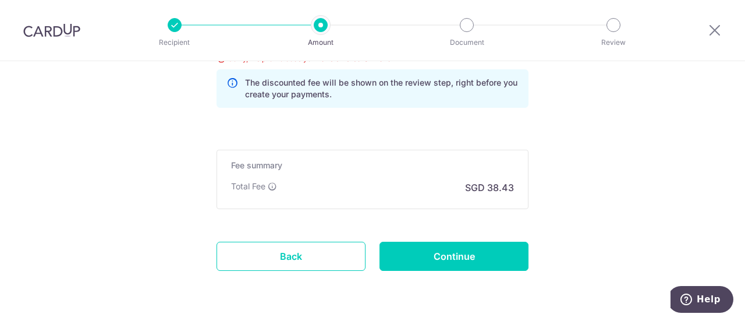
scroll to position [953, 0]
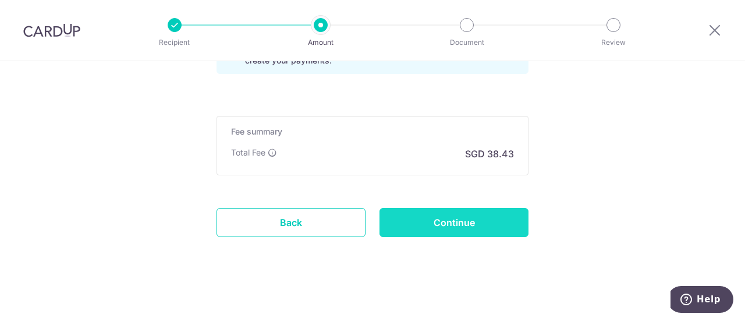
click at [425, 230] on input "Continue" at bounding box center [454, 222] width 149 height 29
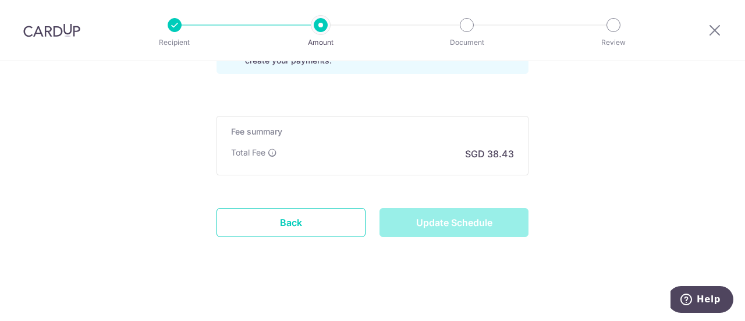
type input "Update Schedule"
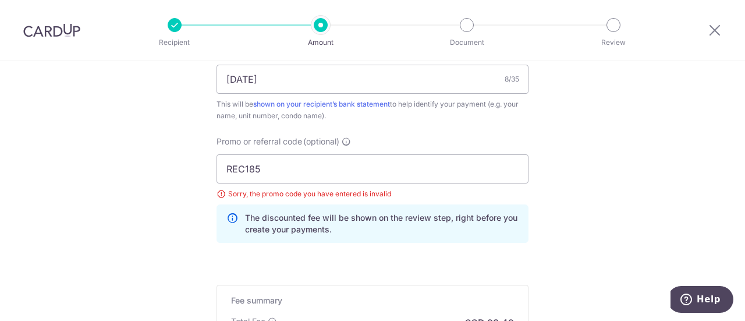
scroll to position [685, 0]
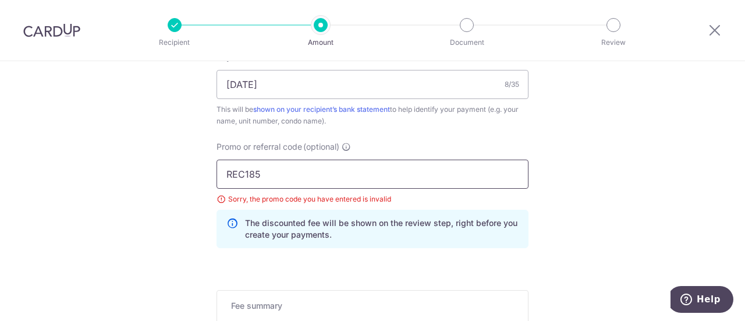
click at [301, 173] on input "REC185" at bounding box center [373, 174] width 312 height 29
drag, startPoint x: 271, startPoint y: 171, endPoint x: 219, endPoint y: 160, distance: 52.9
click at [219, 160] on input "REC185" at bounding box center [373, 174] width 312 height 29
paste input "3NEWR2"
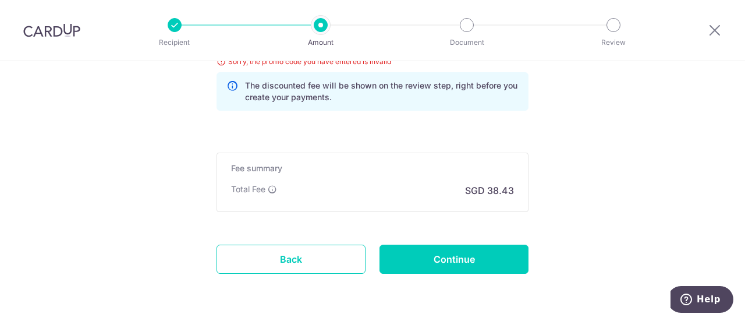
scroll to position [859, 0]
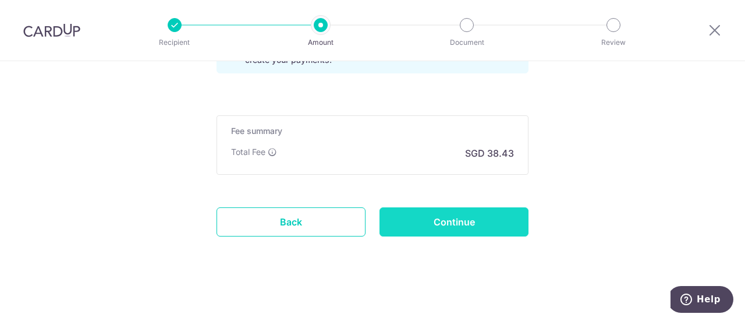
type input "3NEWR2"
click at [489, 228] on input "Continue" at bounding box center [454, 221] width 149 height 29
type input "Update Schedule"
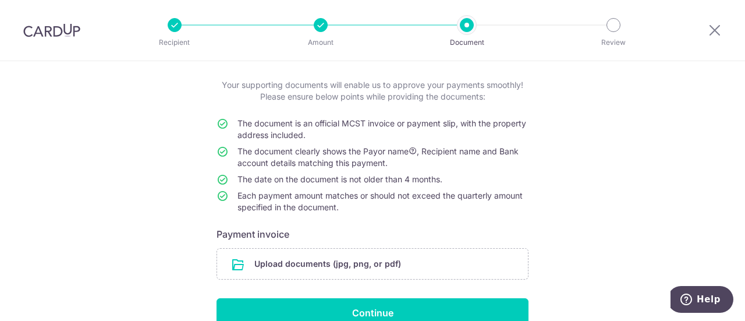
scroll to position [116, 0]
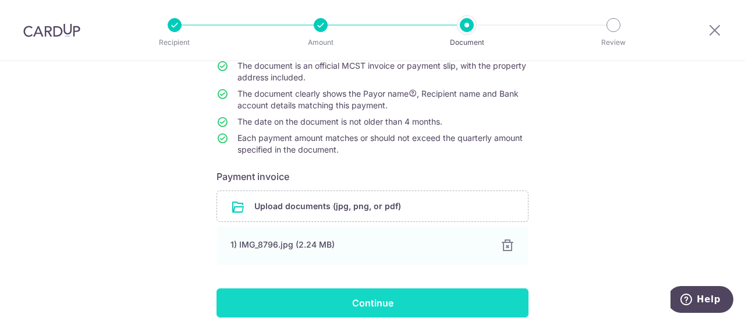
click at [382, 309] on input "Continue" at bounding box center [373, 302] width 312 height 29
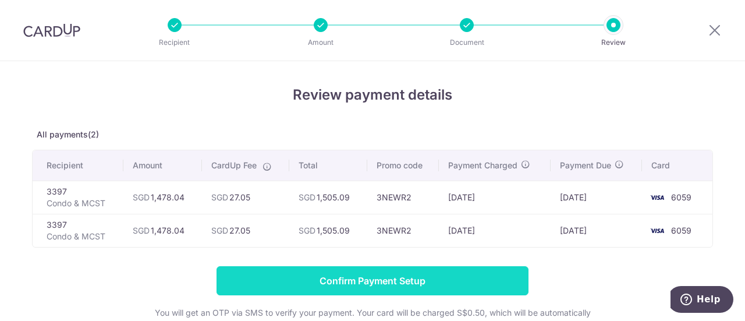
click at [433, 283] on input "Confirm Payment Setup" at bounding box center [373, 280] width 312 height 29
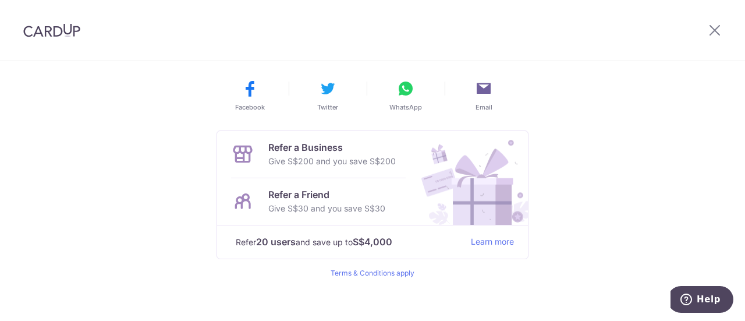
scroll to position [360, 0]
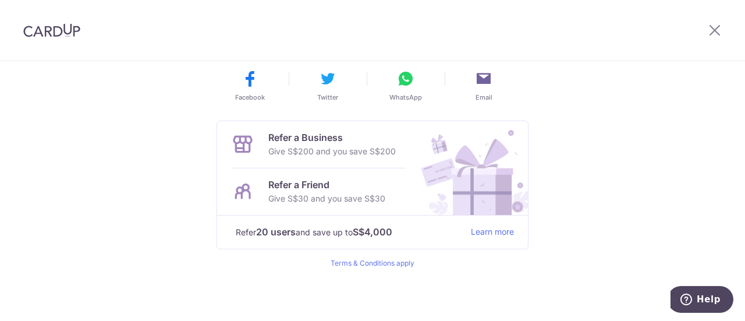
click at [49, 31] on img at bounding box center [51, 30] width 57 height 14
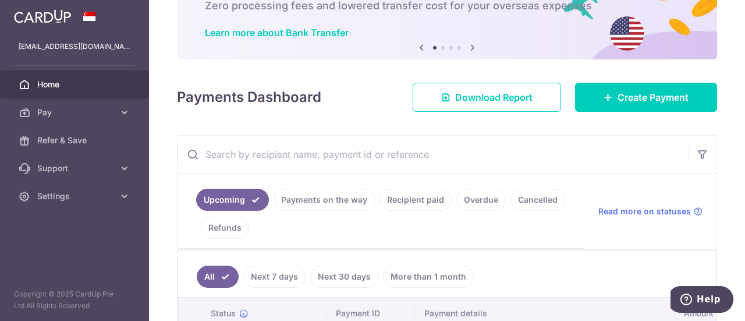
scroll to position [58, 0]
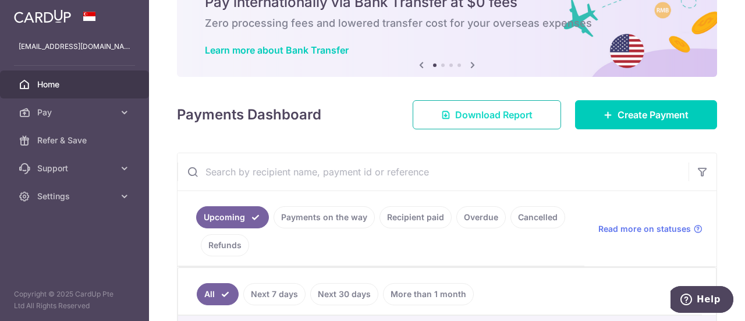
click at [501, 115] on span "Download Report" at bounding box center [493, 115] width 77 height 14
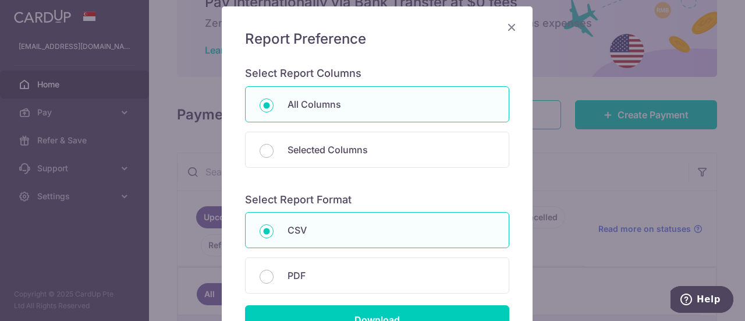
scroll to position [116, 0]
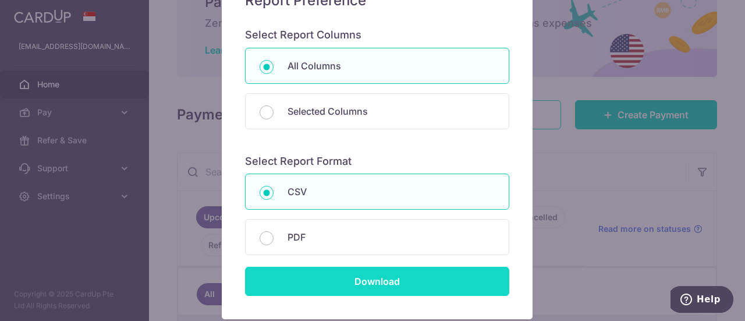
click at [419, 273] on input "Download" at bounding box center [377, 281] width 264 height 29
